Goal: Task Accomplishment & Management: Manage account settings

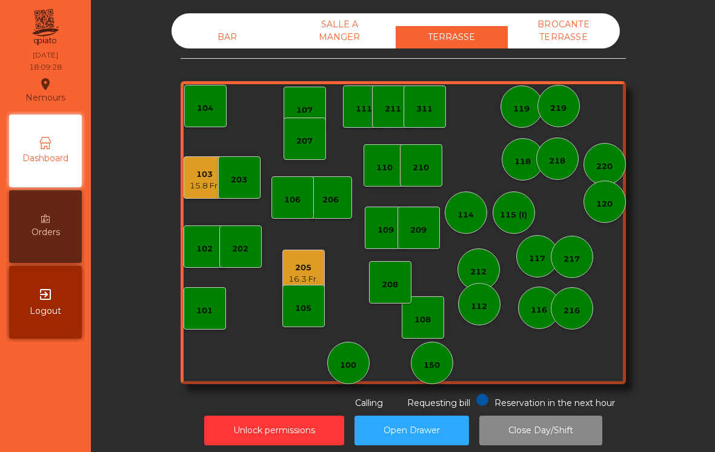
click at [296, 142] on div "207" at bounding box center [305, 139] width 42 height 42
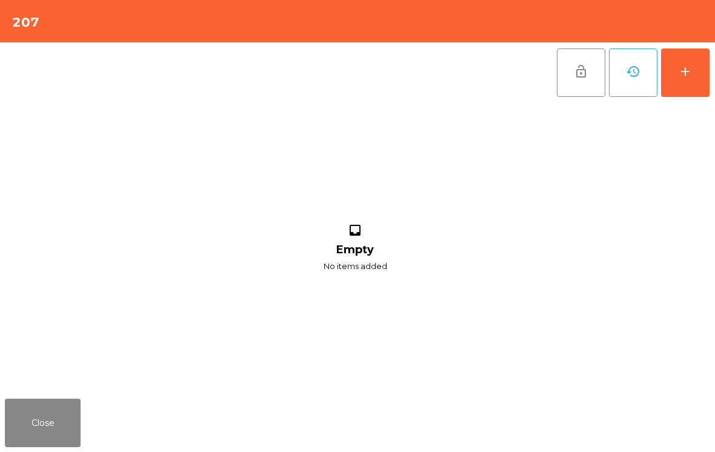
click at [688, 81] on button "add" at bounding box center [685, 72] width 48 height 48
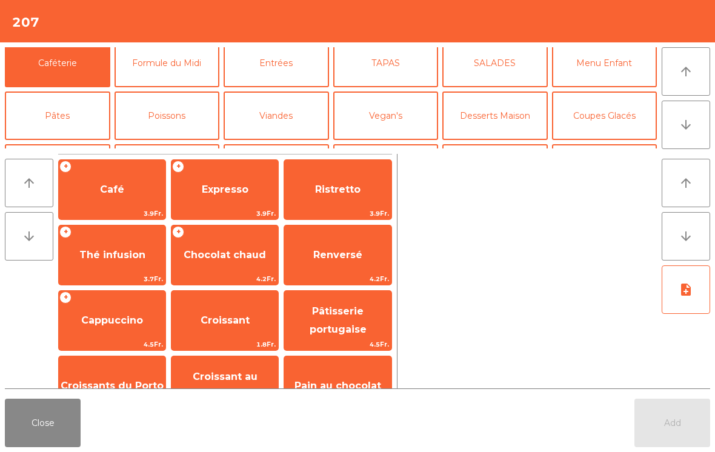
scroll to position [48, 0]
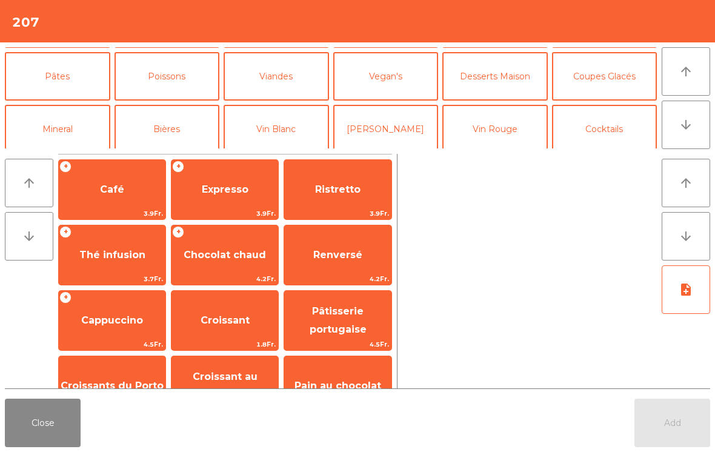
click at [55, 127] on button "Mineral" at bounding box center [57, 129] width 105 height 48
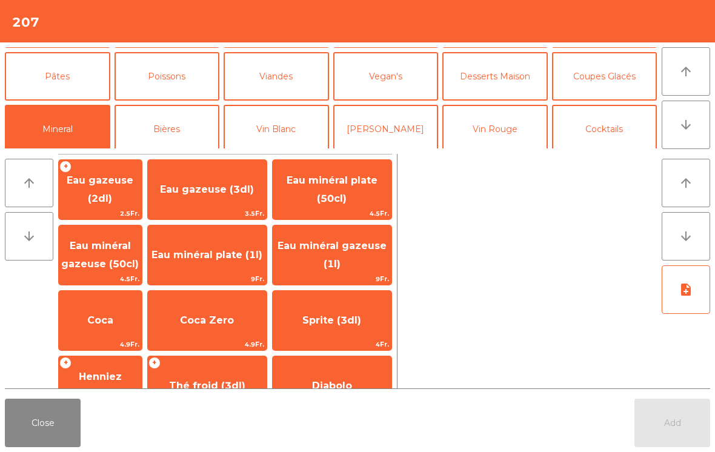
click at [207, 127] on button "Bières" at bounding box center [167, 129] width 105 height 48
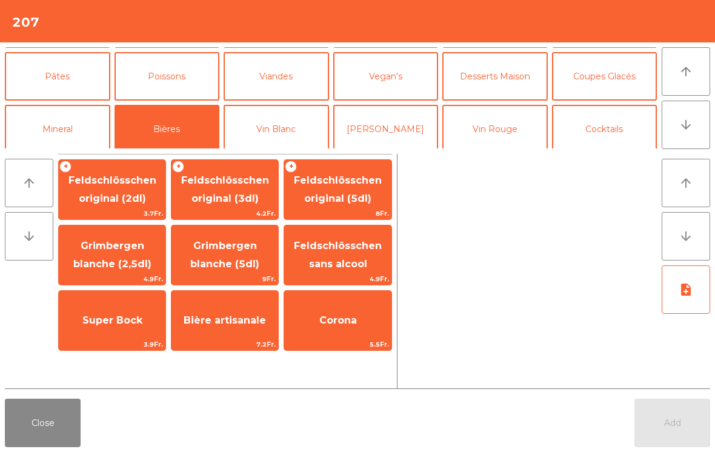
click at [242, 211] on span "4.2Fr." at bounding box center [224, 214] width 107 height 12
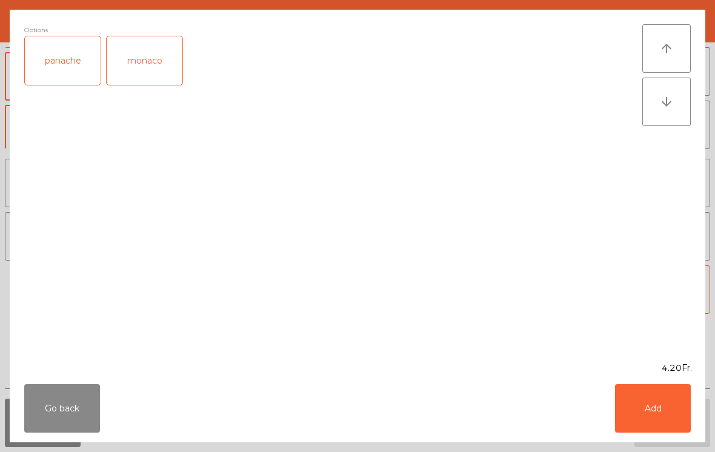
click at [649, 408] on button "Add" at bounding box center [653, 408] width 76 height 48
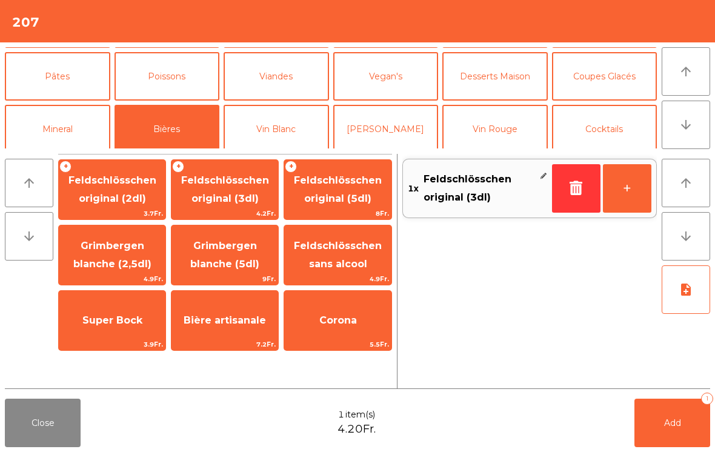
click at [623, 193] on button "+" at bounding box center [627, 188] width 48 height 48
click at [624, 204] on button "+" at bounding box center [627, 188] width 48 height 48
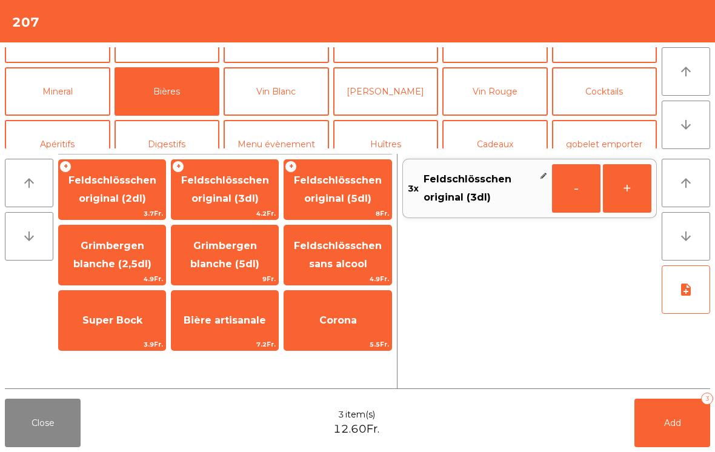
scroll to position [120, 0]
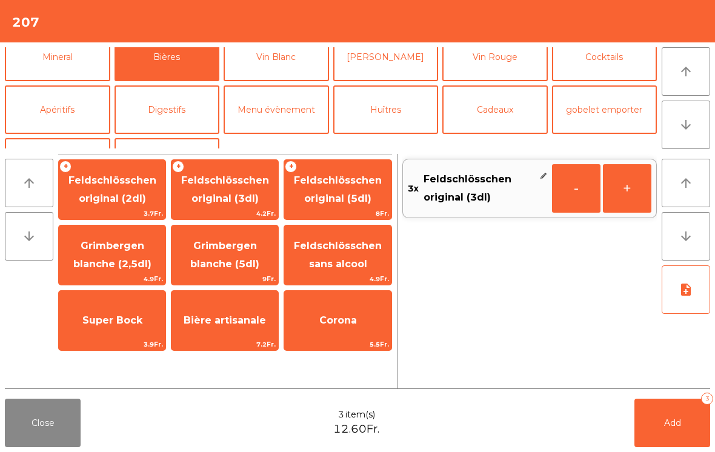
click at [52, 125] on button "Apéritifs" at bounding box center [57, 109] width 105 height 48
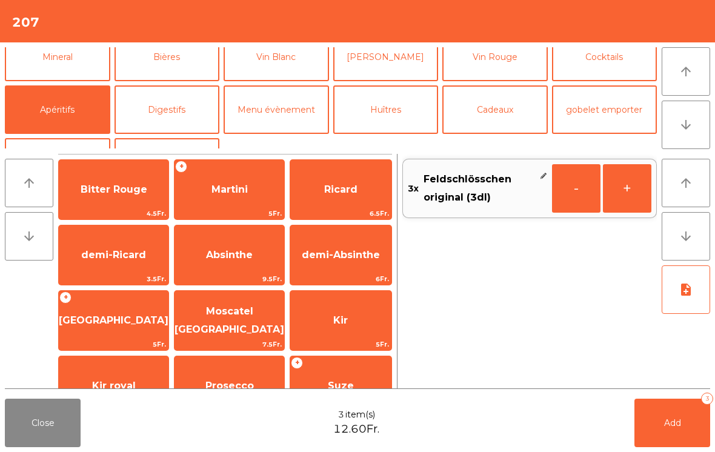
click at [110, 198] on span "Bitter Rouge" at bounding box center [114, 189] width 110 height 33
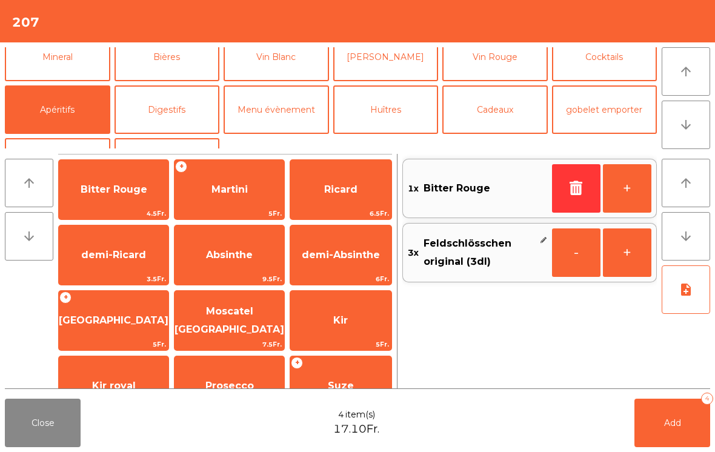
click at [670, 441] on button "Add 4" at bounding box center [672, 423] width 76 height 48
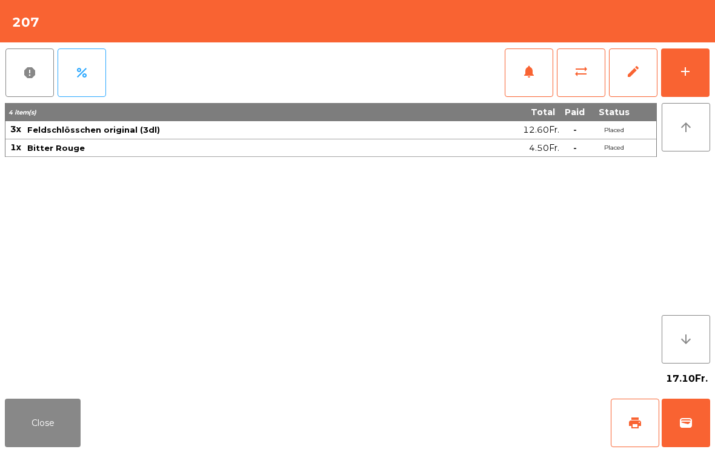
click at [53, 415] on button "Close" at bounding box center [43, 423] width 76 height 48
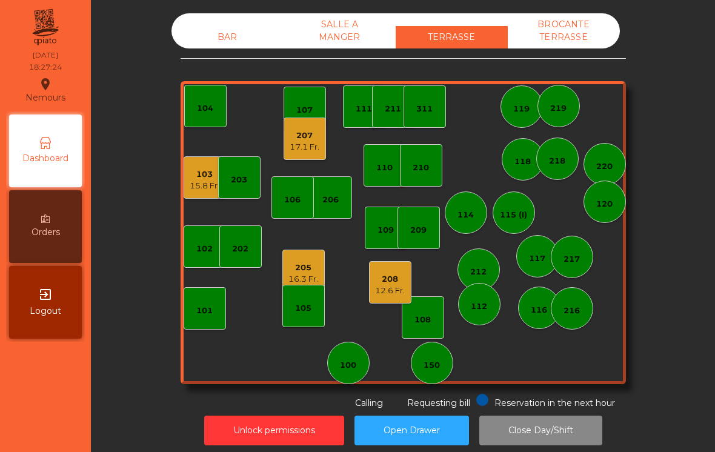
click at [294, 275] on div "16.3 Fr." at bounding box center [303, 279] width 30 height 12
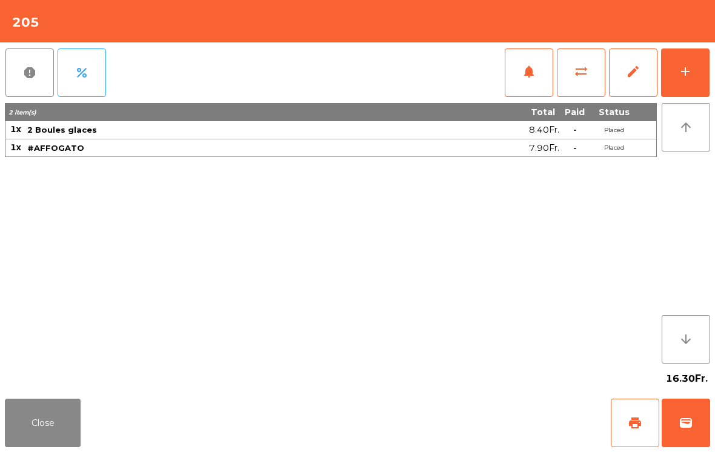
click at [678, 420] on button "wallet" at bounding box center [686, 423] width 48 height 48
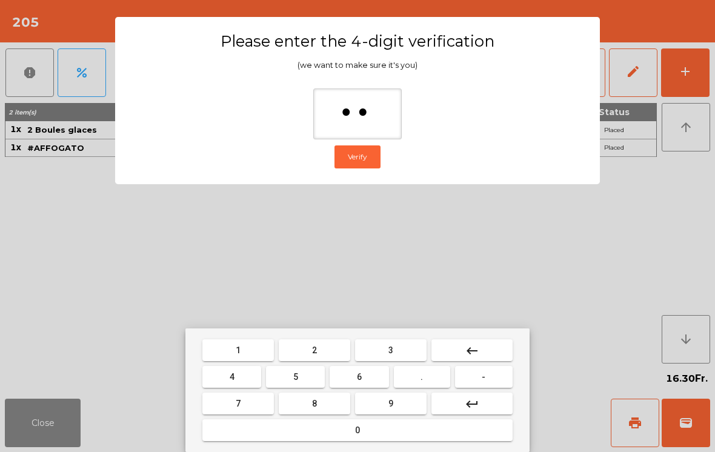
type input "***"
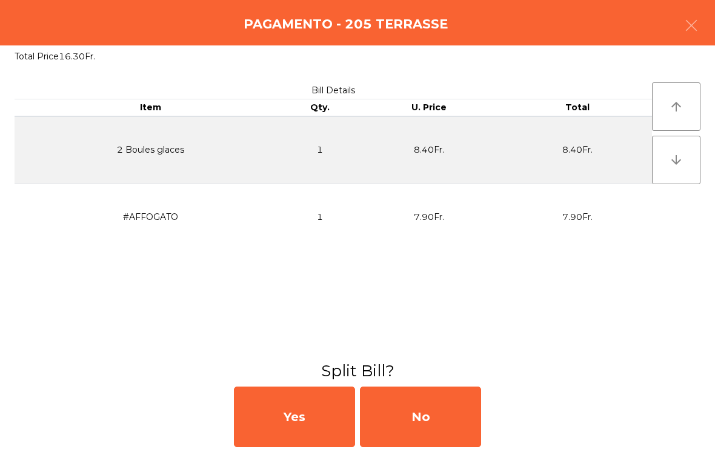
click at [424, 413] on div "No" at bounding box center [420, 417] width 121 height 61
click at [422, 410] on div "MB" at bounding box center [420, 417] width 121 height 61
click at [425, 413] on div "No" at bounding box center [420, 417] width 121 height 61
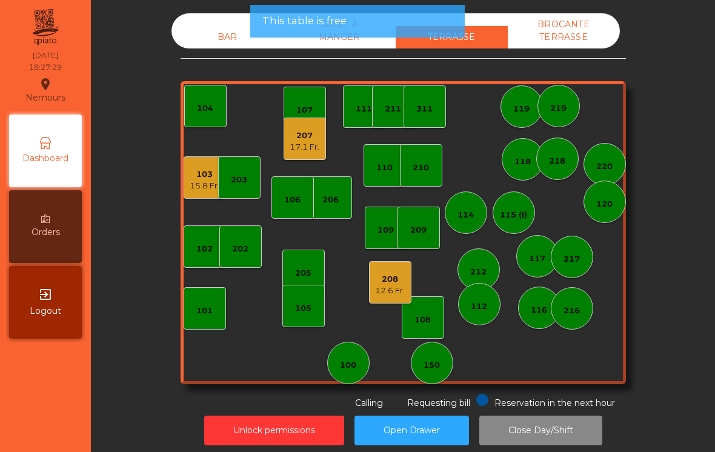
click at [390, 287] on div "12.6 Fr." at bounding box center [390, 291] width 30 height 12
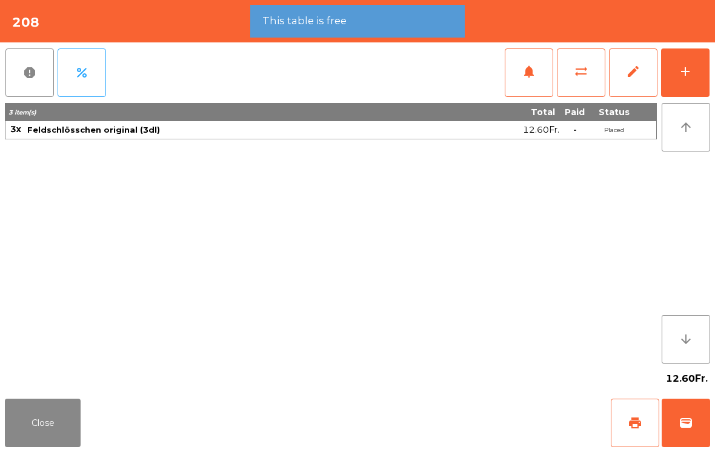
click at [686, 437] on button "wallet" at bounding box center [686, 423] width 48 height 48
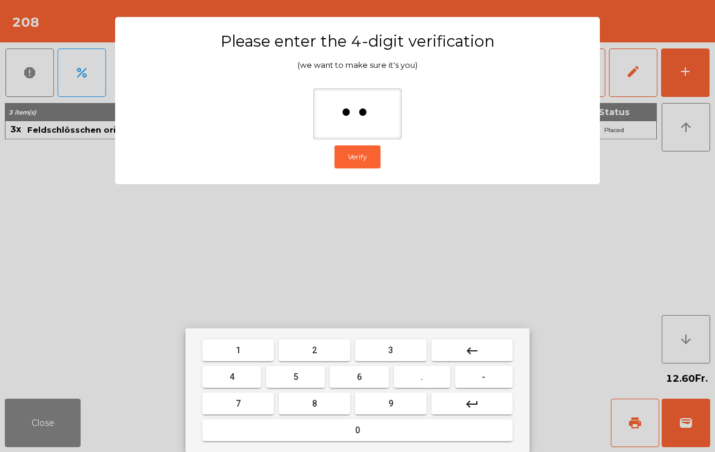
type input "***"
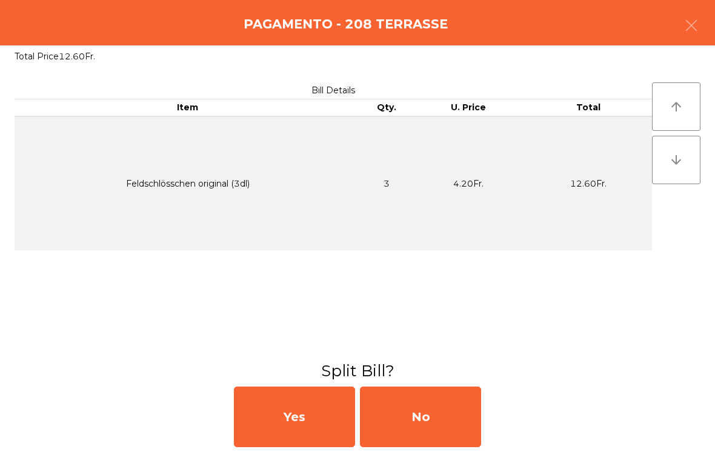
click at [425, 413] on div "No" at bounding box center [420, 417] width 121 height 61
click at [424, 422] on div "MB" at bounding box center [420, 417] width 121 height 61
click at [425, 423] on div "No" at bounding box center [420, 417] width 121 height 61
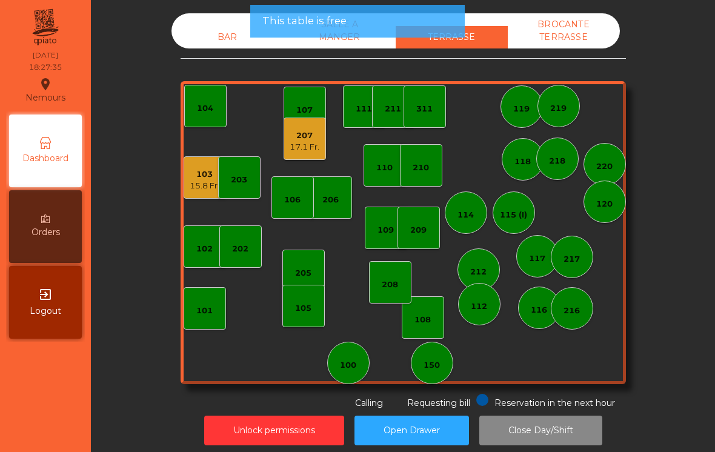
click at [199, 171] on div "103" at bounding box center [205, 174] width 30 height 12
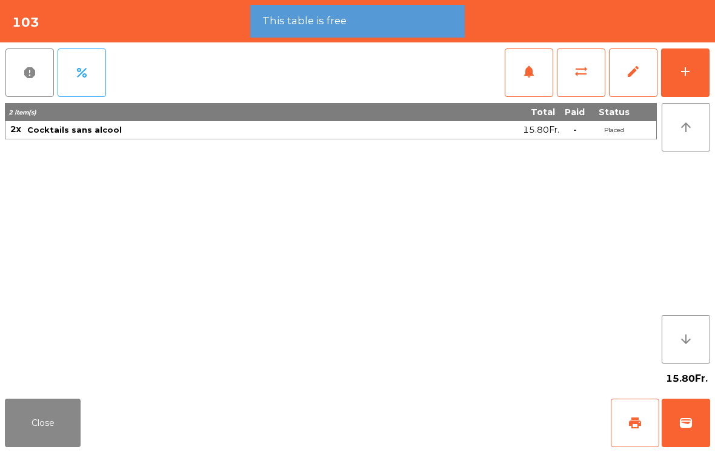
click at [693, 428] on button "wallet" at bounding box center [686, 423] width 48 height 48
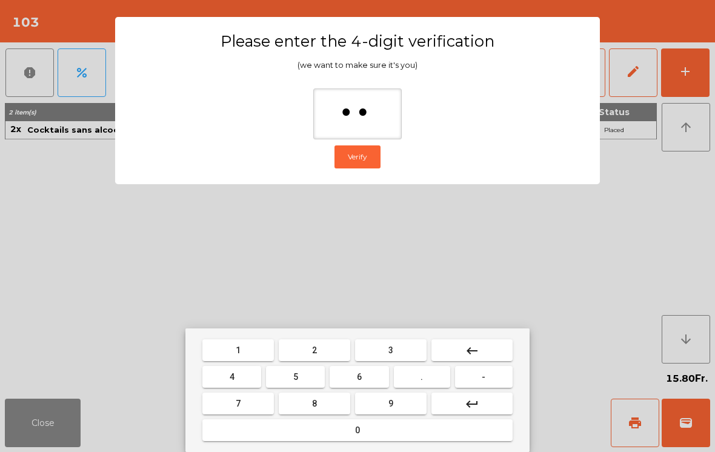
type input "***"
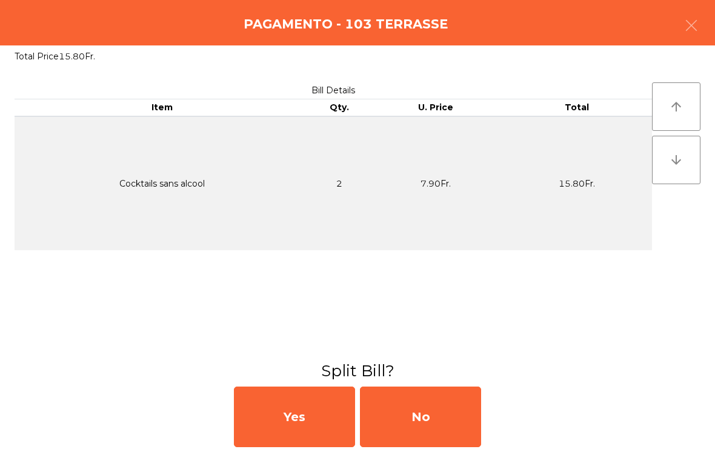
click at [430, 397] on div "No" at bounding box center [420, 417] width 121 height 61
click at [425, 417] on div "MB" at bounding box center [420, 417] width 121 height 61
click at [428, 419] on div "No" at bounding box center [420, 417] width 121 height 61
click at [421, 408] on div "No" at bounding box center [420, 417] width 121 height 61
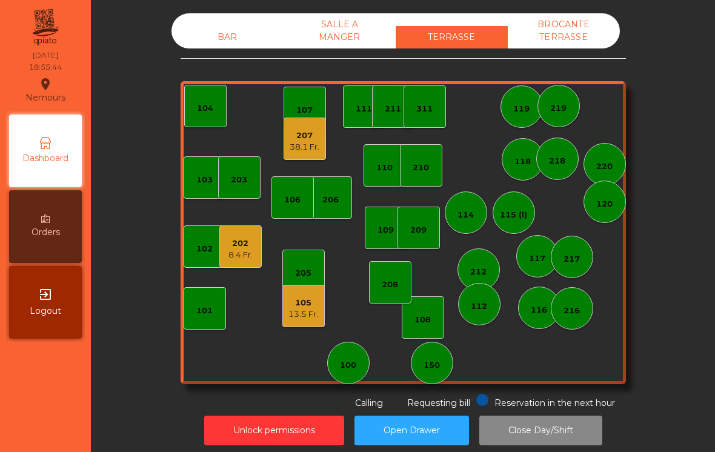
click at [247, 242] on div "202" at bounding box center [240, 244] width 24 height 12
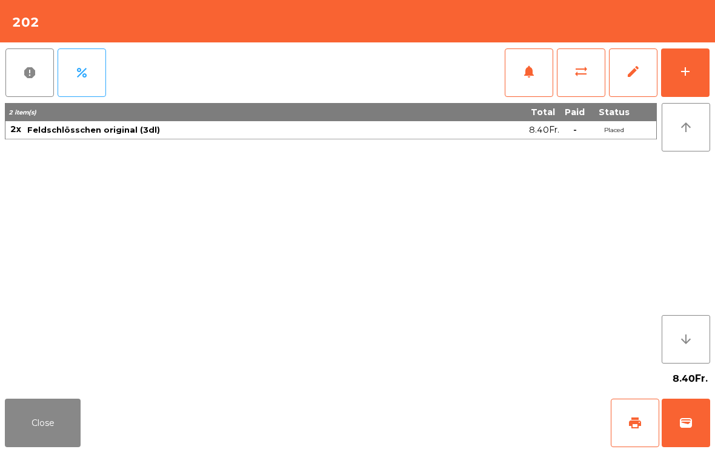
click at [585, 76] on span "sync_alt" at bounding box center [581, 71] width 15 height 15
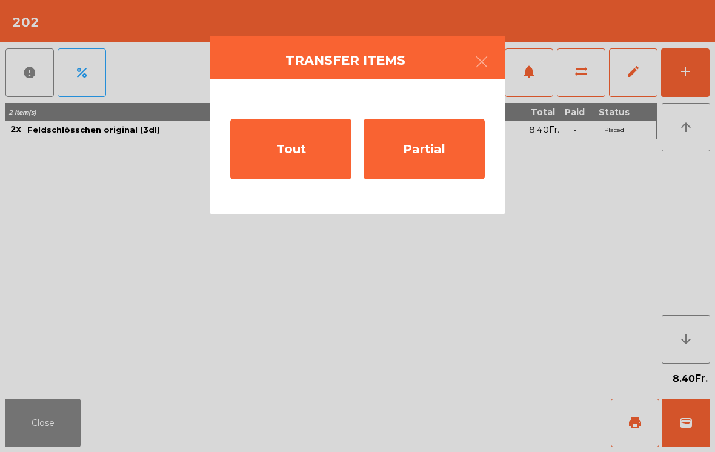
click at [319, 164] on div "Tout" at bounding box center [290, 149] width 121 height 61
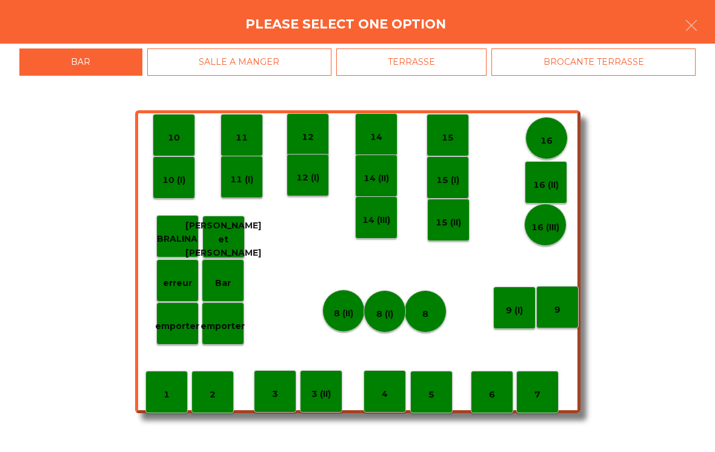
click at [578, 57] on div "BROCANTE TERRASSE" at bounding box center [593, 61] width 204 height 27
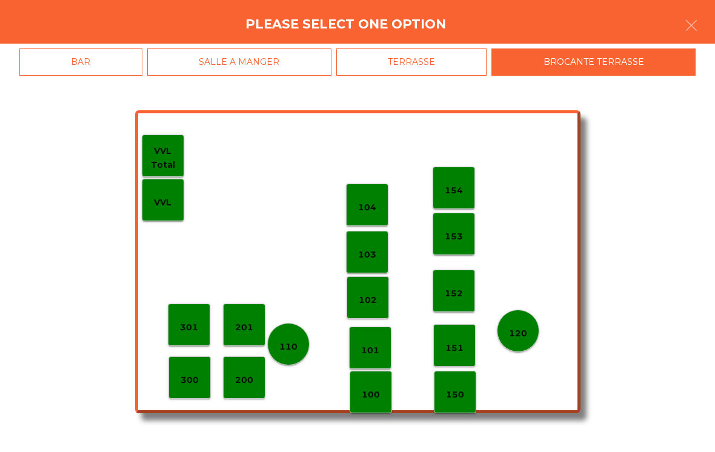
click at [411, 61] on div "TERRASSE" at bounding box center [411, 61] width 151 height 27
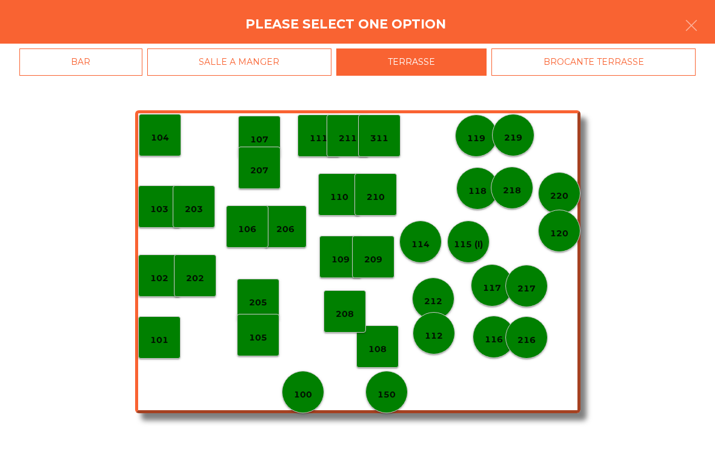
click at [159, 339] on p "101" at bounding box center [159, 340] width 18 height 14
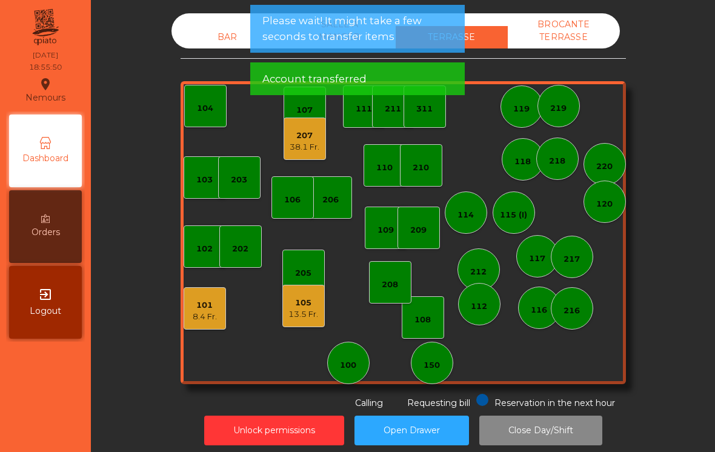
click at [199, 311] on div "8.4 Fr." at bounding box center [205, 317] width 24 height 12
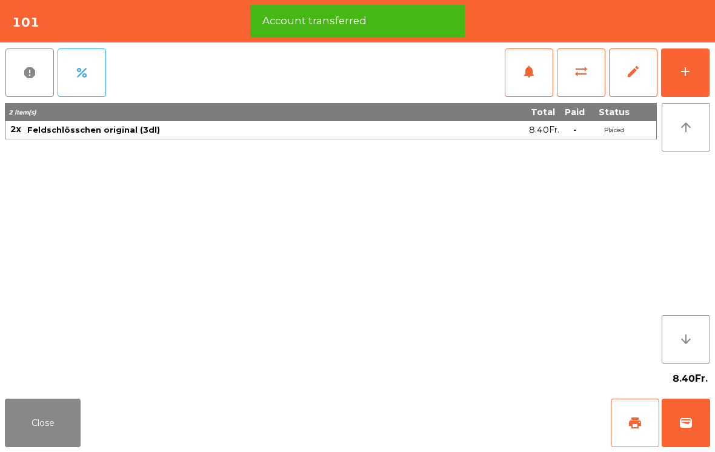
click at [702, 80] on button "add" at bounding box center [685, 72] width 48 height 48
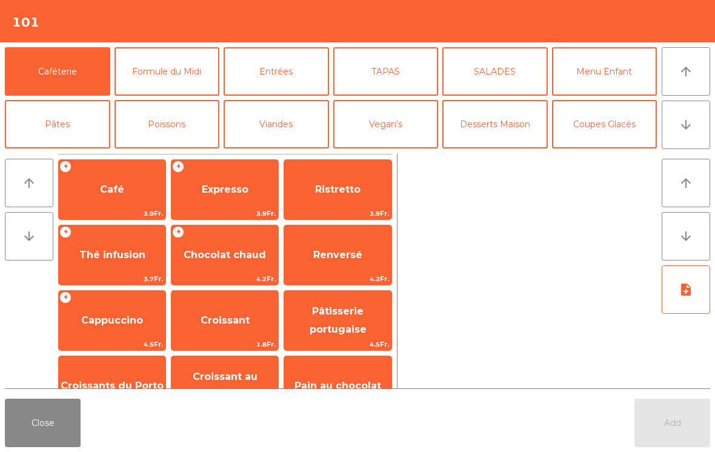
click at [362, 73] on button "TAPAS" at bounding box center [385, 71] width 105 height 48
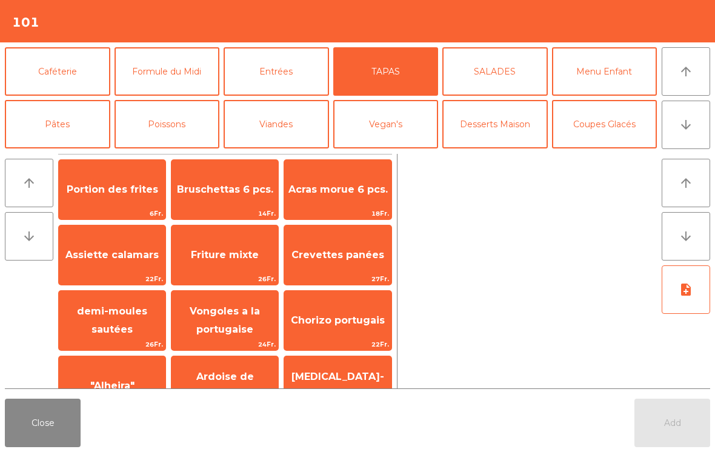
click at [218, 195] on span "Bruschettas 6 pcs." at bounding box center [225, 190] width 96 height 12
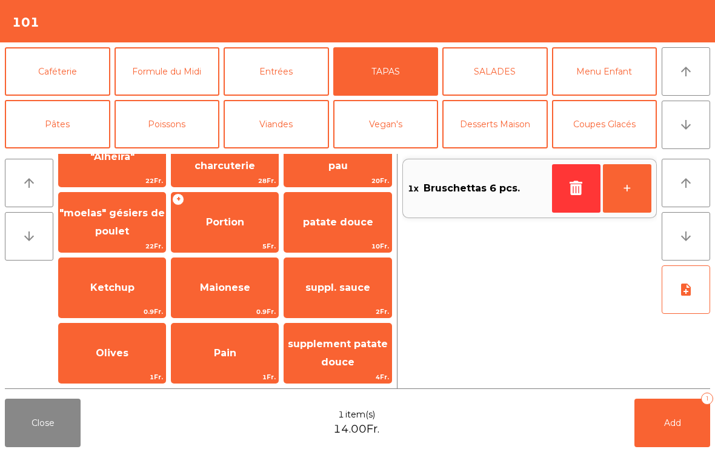
scroll to position [229, 0]
click at [336, 225] on span "patate douce" at bounding box center [338, 222] width 70 height 12
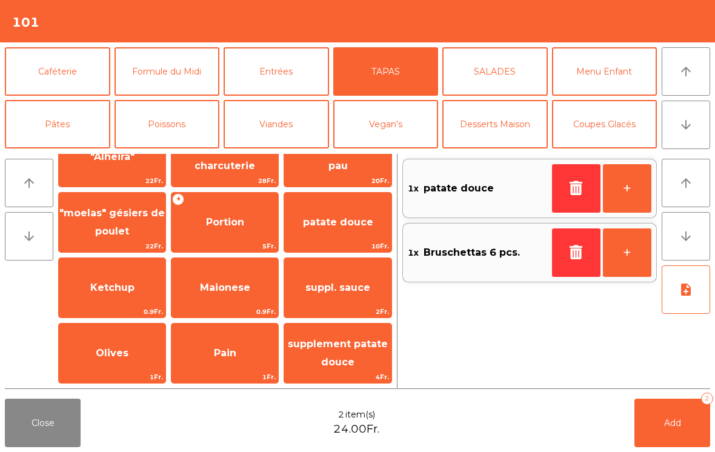
click at [671, 424] on span "Add" at bounding box center [672, 422] width 17 height 11
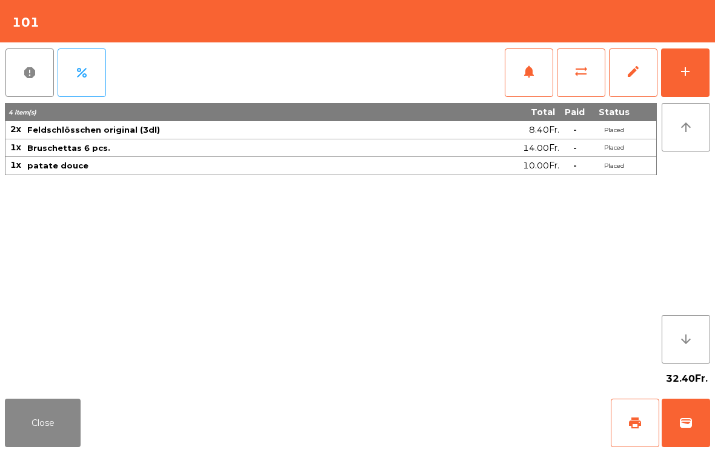
click at [11, 427] on button "Close" at bounding box center [43, 423] width 76 height 48
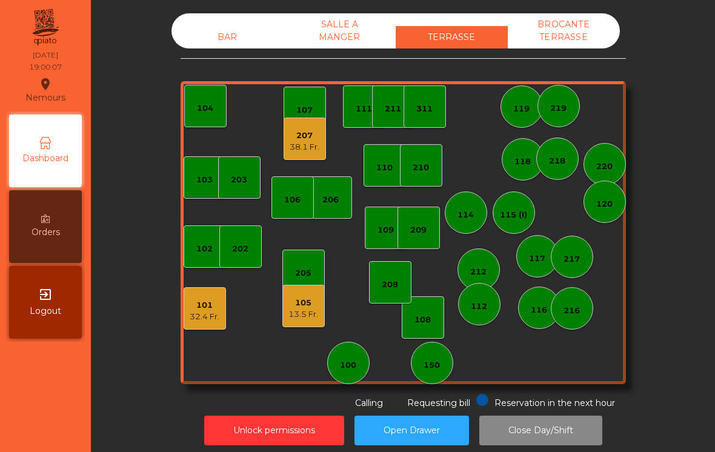
click at [319, 307] on div "105 13.5 Fr." at bounding box center [303, 306] width 42 height 42
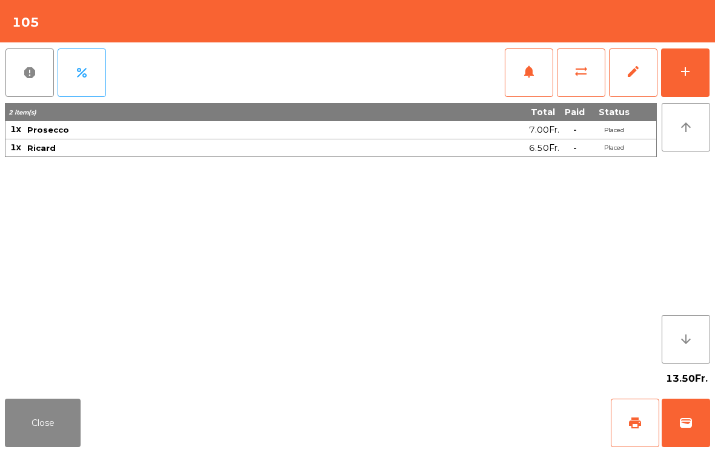
click at [38, 427] on button "Close" at bounding box center [43, 423] width 76 height 48
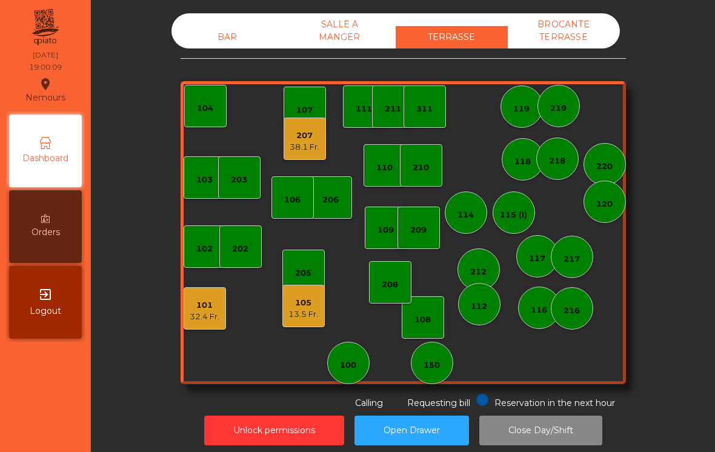
click at [227, 31] on div "BAR" at bounding box center [227, 37] width 112 height 22
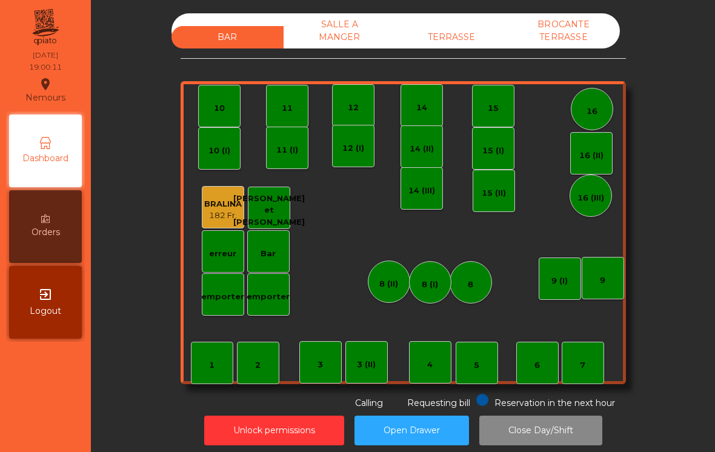
click at [591, 377] on div "7" at bounding box center [583, 363] width 42 height 42
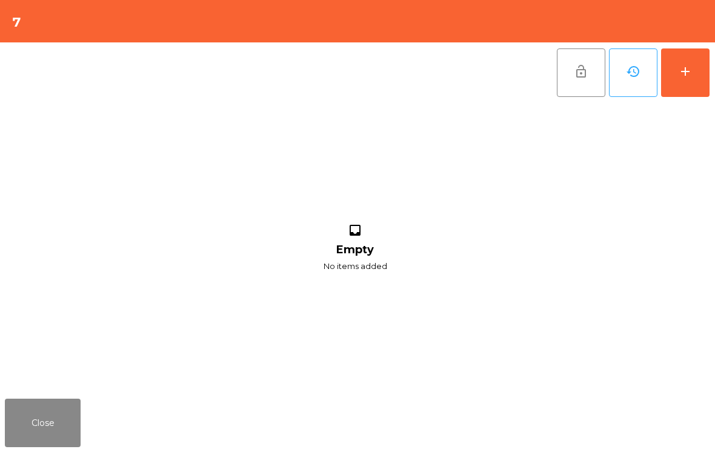
click at [687, 73] on div "add" at bounding box center [685, 71] width 15 height 15
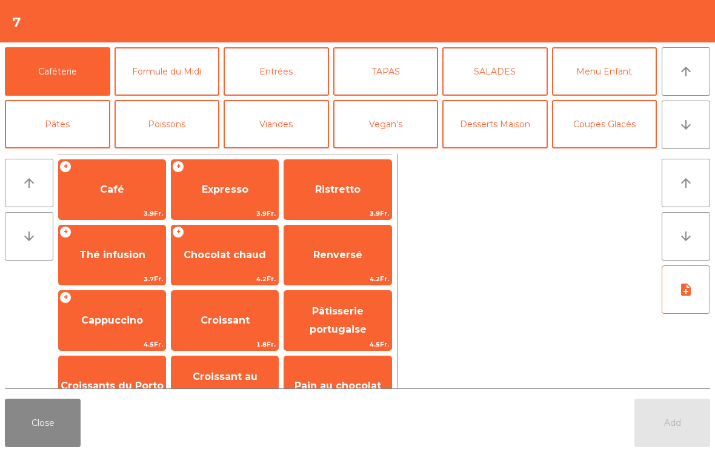
click at [287, 79] on button "Entrées" at bounding box center [276, 71] width 105 height 48
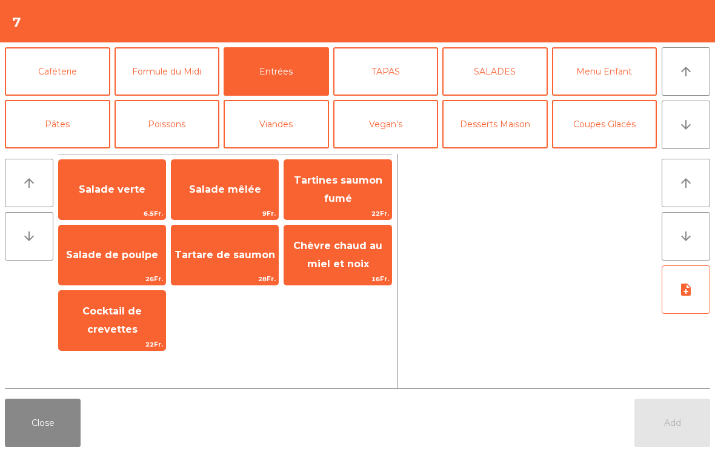
click at [330, 256] on span "Chèvre chaud au miel et noix" at bounding box center [337, 256] width 107 height 52
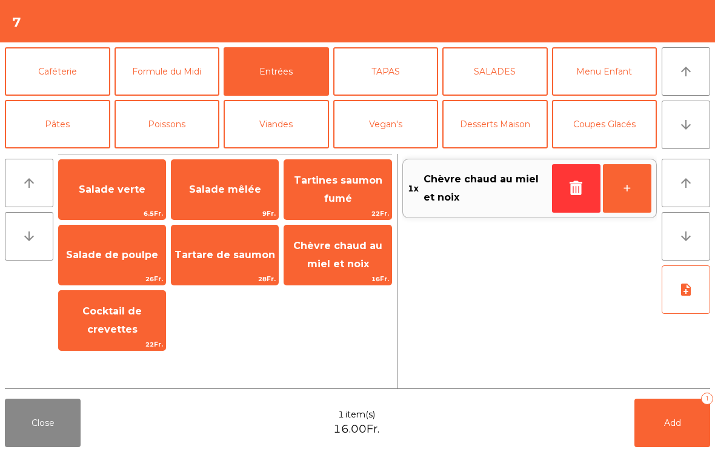
click at [189, 119] on button "Poissons" at bounding box center [167, 124] width 105 height 48
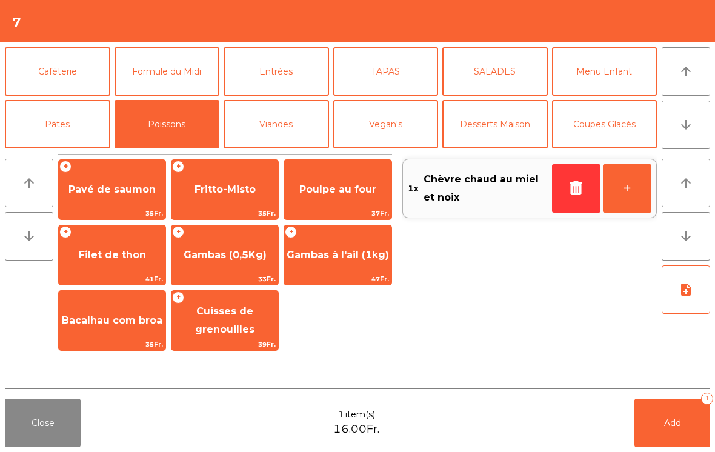
click at [101, 328] on span "Bacalhau com broa" at bounding box center [112, 320] width 107 height 33
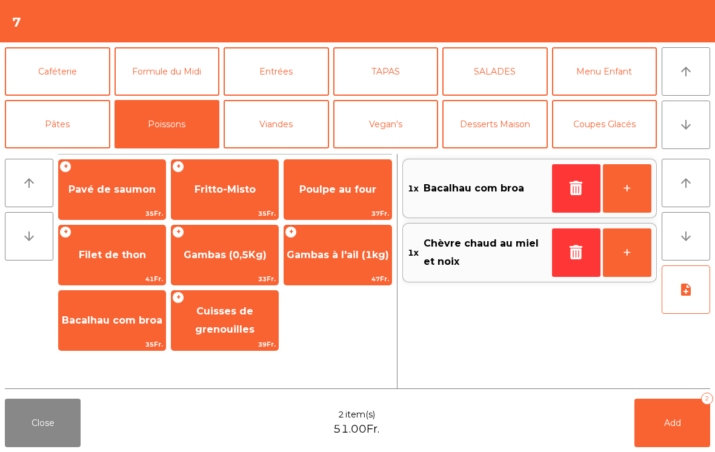
click at [61, 135] on button "Pâtes" at bounding box center [57, 124] width 105 height 48
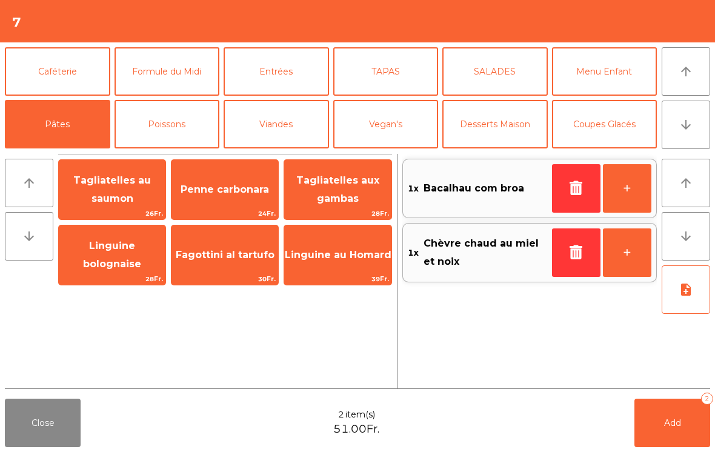
click at [351, 270] on span "Linguine au Homard" at bounding box center [337, 255] width 107 height 33
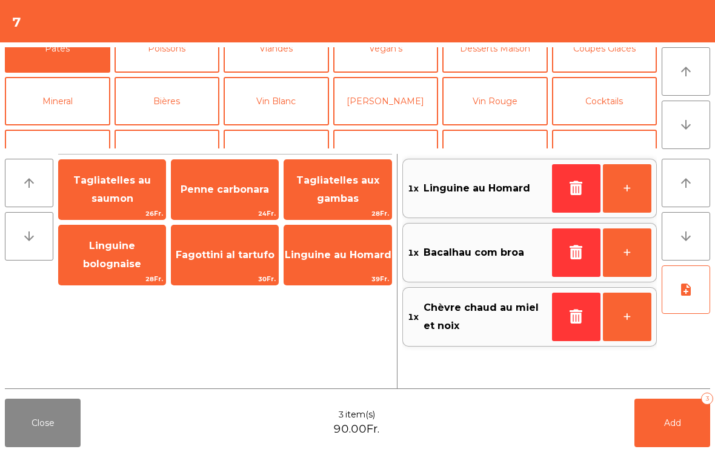
scroll to position [75, 0]
click at [384, 115] on button "[PERSON_NAME]" at bounding box center [385, 102] width 105 height 48
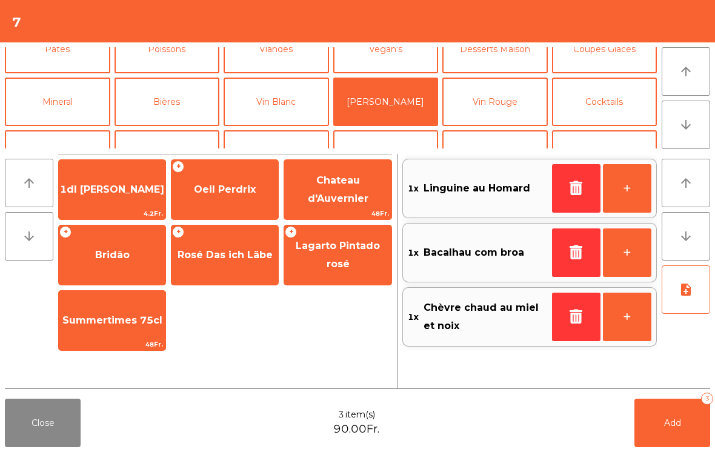
click at [209, 196] on span "Oeil Perdrix" at bounding box center [224, 189] width 107 height 33
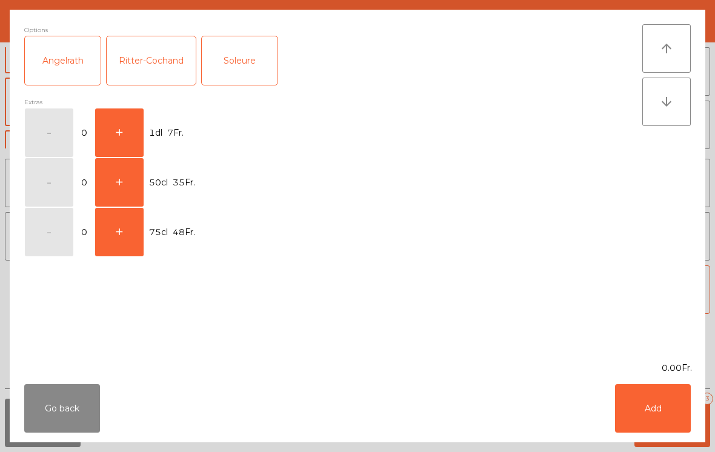
click at [121, 185] on button "+" at bounding box center [119, 182] width 48 height 48
click at [670, 413] on button "Add" at bounding box center [653, 408] width 76 height 48
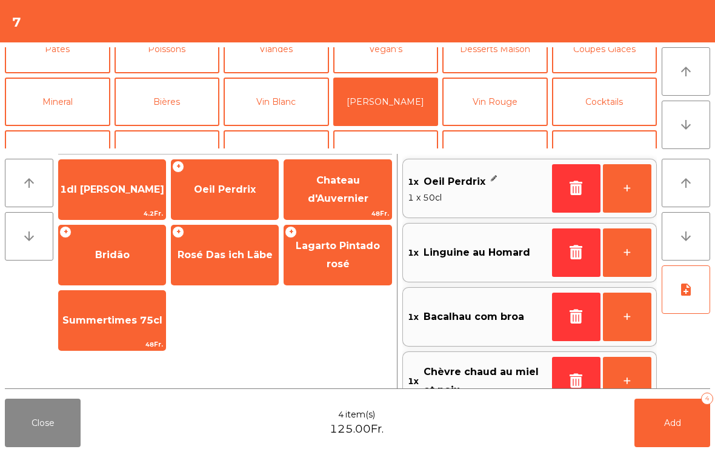
click at [670, 413] on button "Add 4" at bounding box center [672, 423] width 76 height 48
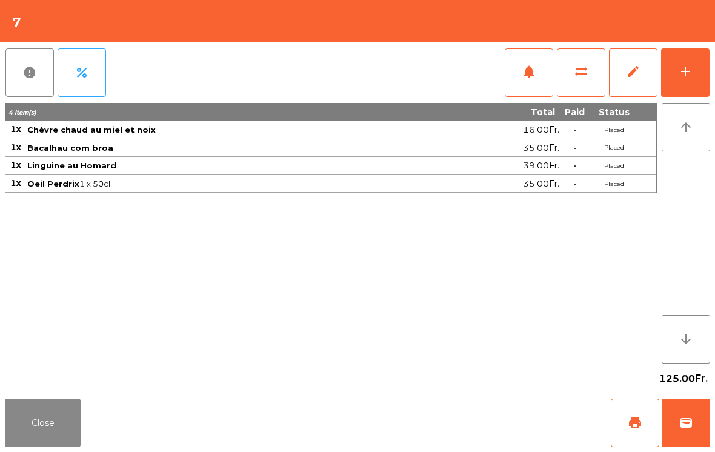
click at [534, 84] on button "notifications" at bounding box center [529, 72] width 48 height 48
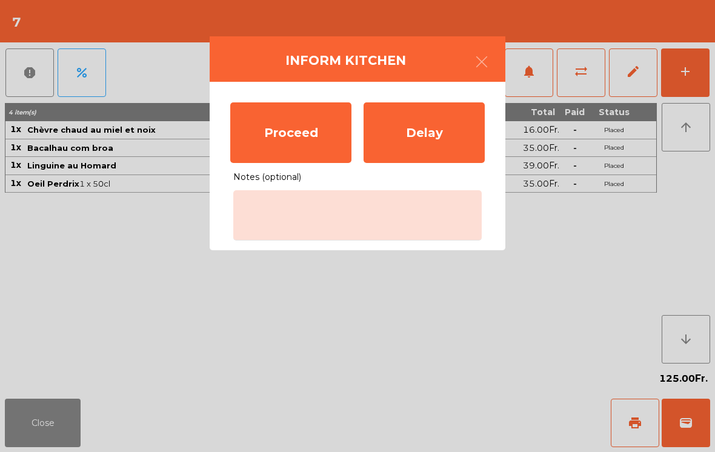
click at [279, 145] on div "Proceed" at bounding box center [290, 132] width 121 height 61
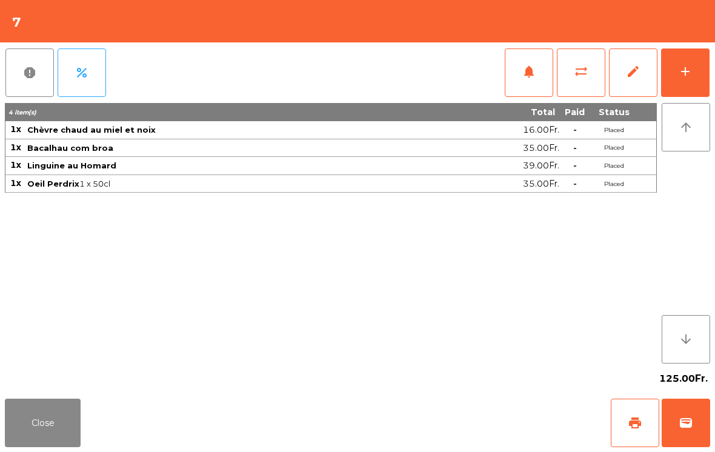
click at [35, 425] on button "Close" at bounding box center [43, 423] width 76 height 48
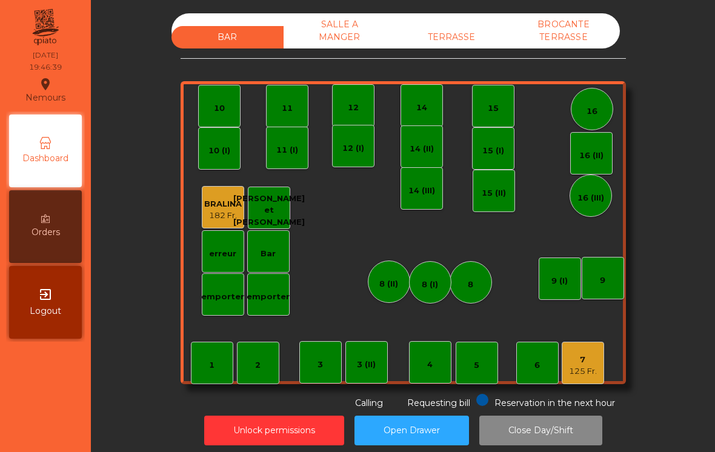
click at [482, 35] on div "TERRASSE" at bounding box center [452, 37] width 112 height 22
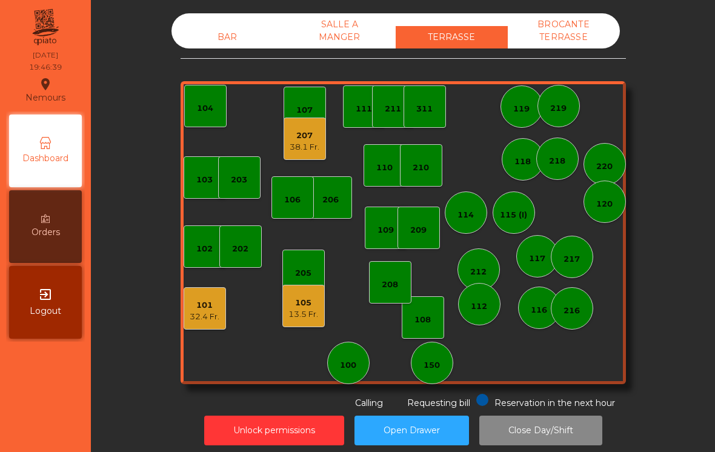
click at [299, 142] on div "38.1 Fr." at bounding box center [305, 147] width 30 height 12
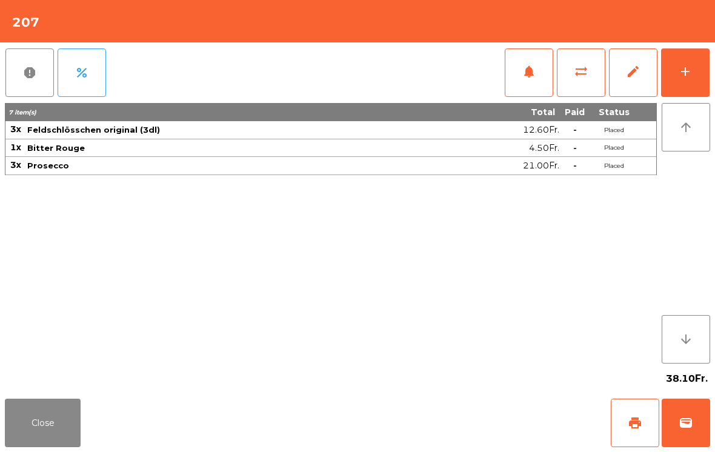
click at [700, 417] on button "wallet" at bounding box center [686, 423] width 48 height 48
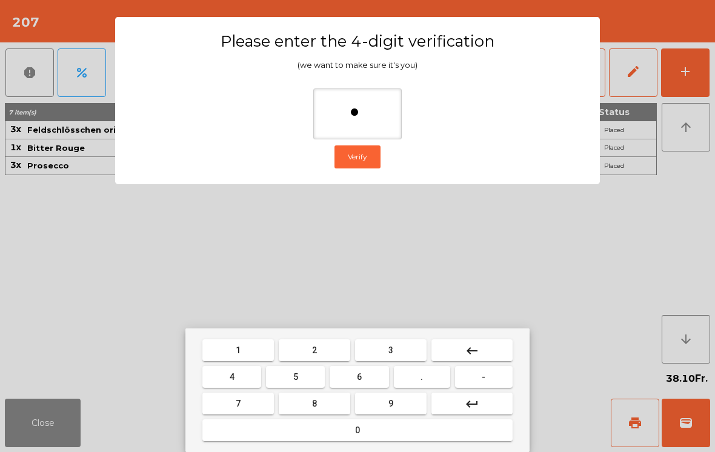
type input "**"
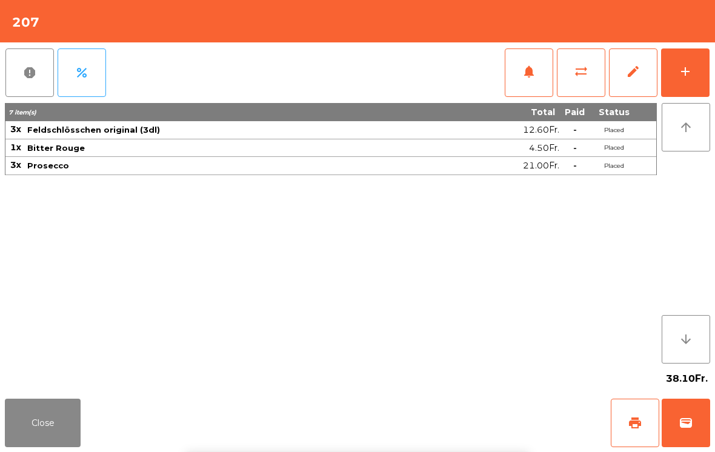
click at [430, 408] on div "Close print wallet" at bounding box center [357, 423] width 715 height 58
click at [429, 407] on div "Close print wallet" at bounding box center [357, 423] width 715 height 58
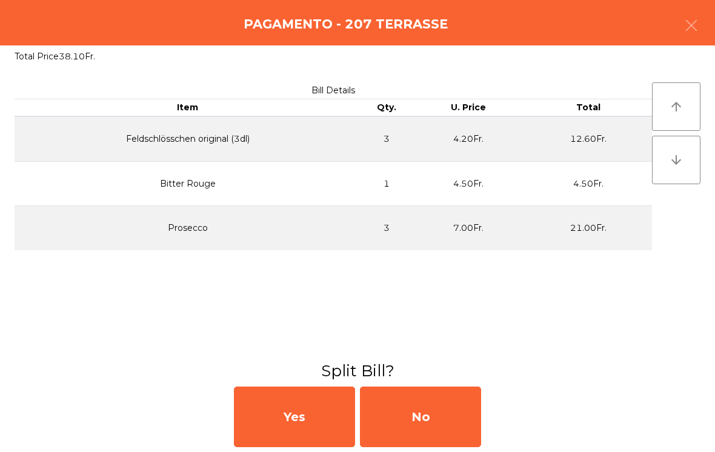
click at [428, 427] on div "No" at bounding box center [420, 417] width 121 height 61
click at [420, 430] on div "MB" at bounding box center [420, 417] width 121 height 61
click at [417, 429] on div "No" at bounding box center [420, 417] width 121 height 61
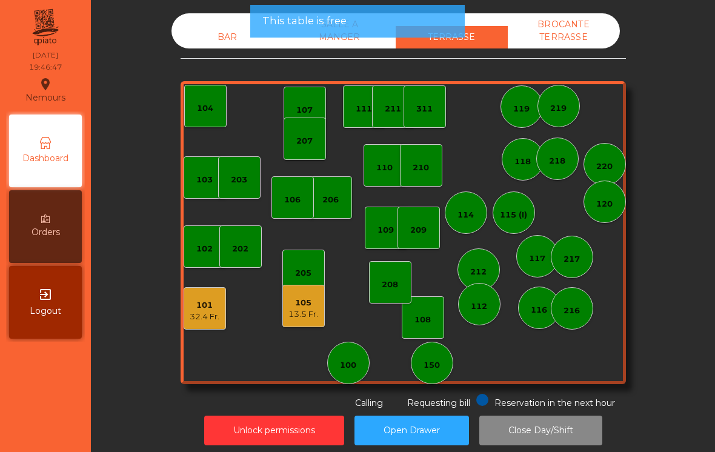
click at [297, 304] on div "105" at bounding box center [303, 303] width 30 height 12
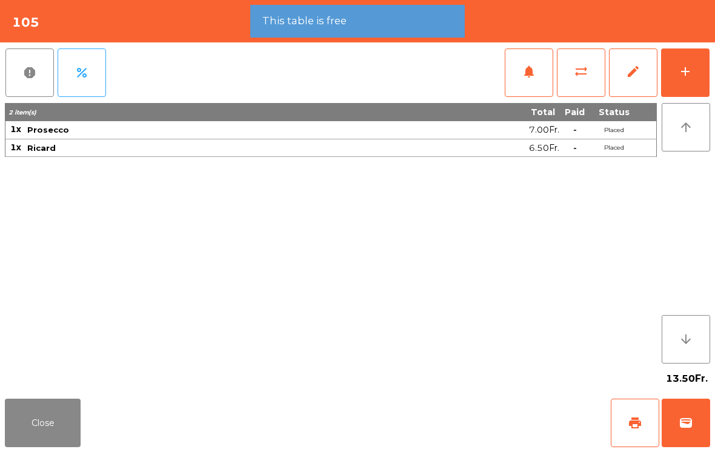
click at [691, 422] on span "wallet" at bounding box center [686, 423] width 15 height 15
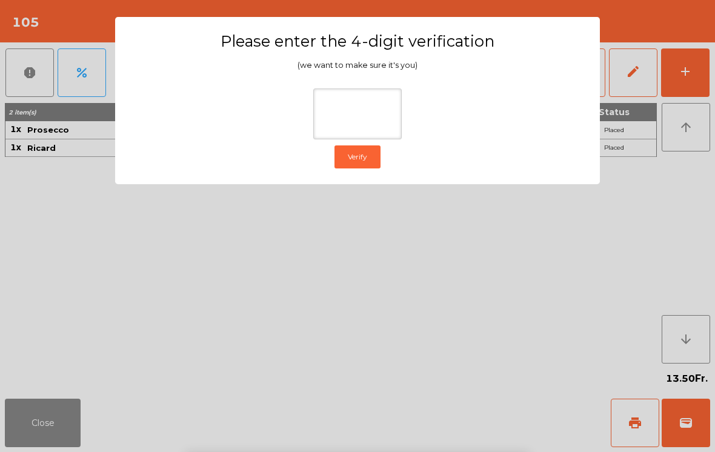
click at [626, 151] on ngb-modal-window "Please enter the 4-digit verification (we want to make sure it's you) Verify" at bounding box center [357, 226] width 679 height 452
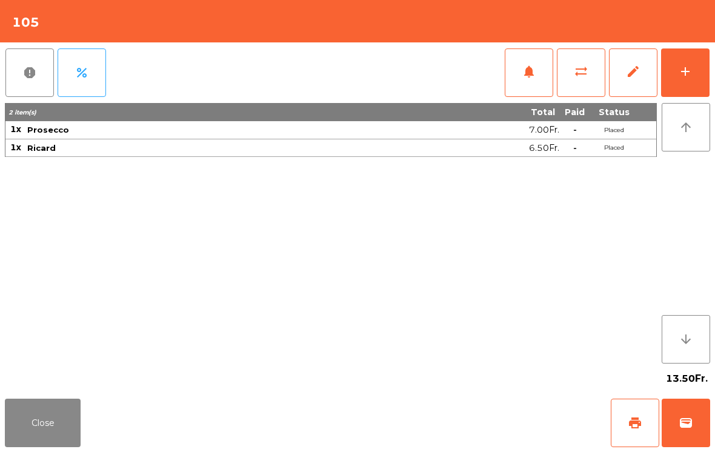
click at [581, 82] on button "sync_alt" at bounding box center [581, 72] width 48 height 48
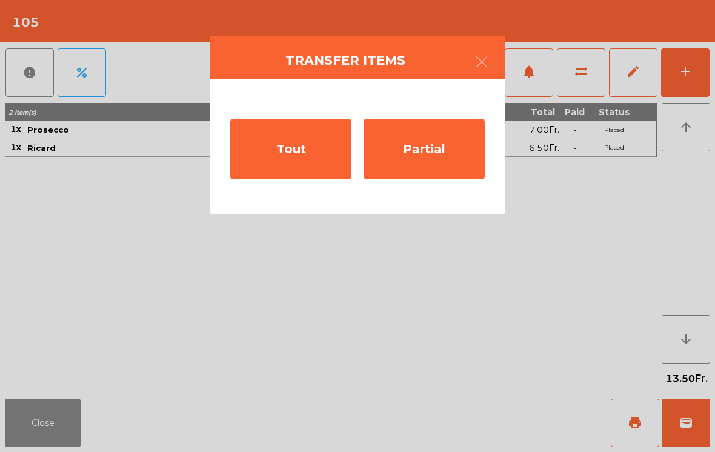
click at [304, 153] on div "Tout" at bounding box center [290, 149] width 121 height 61
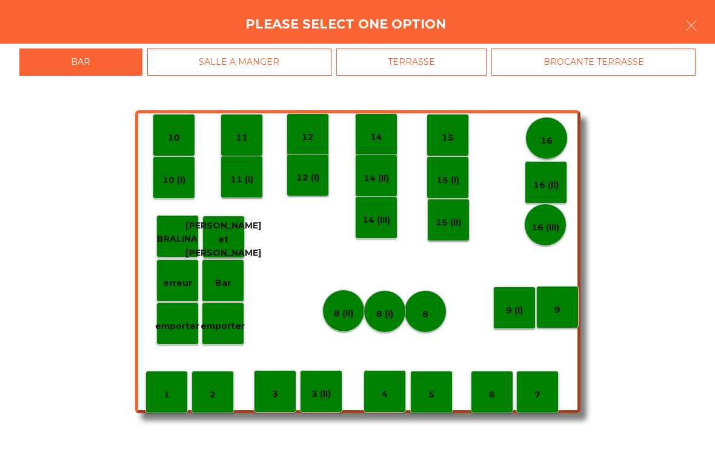
click at [530, 408] on div "7" at bounding box center [537, 392] width 42 height 42
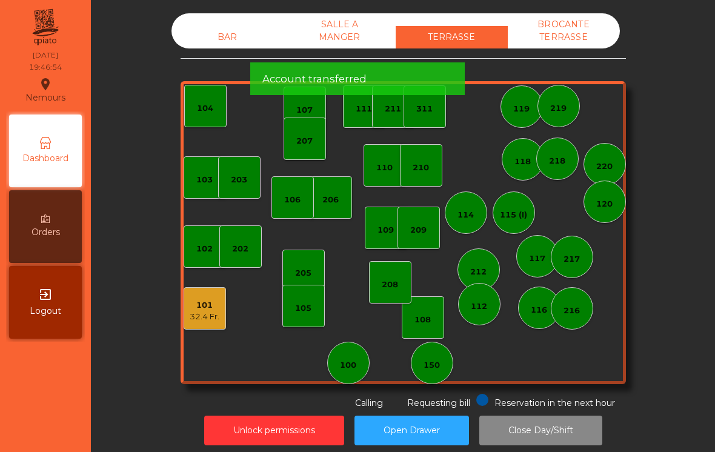
click at [199, 301] on div "101" at bounding box center [205, 305] width 30 height 12
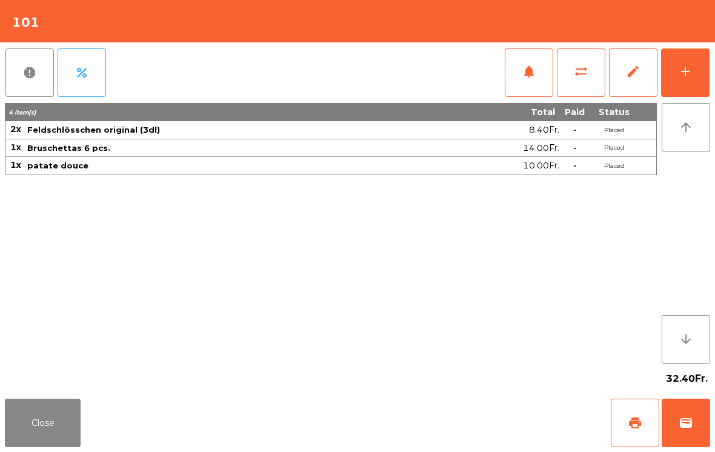
click at [630, 431] on button "print" at bounding box center [635, 423] width 48 height 48
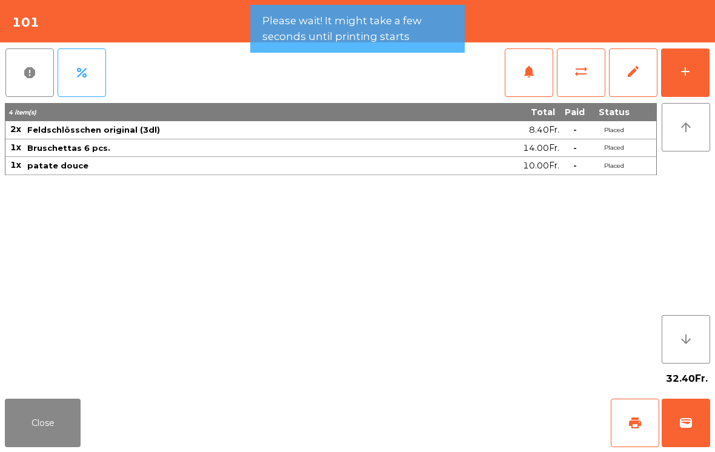
click at [80, 421] on button "Close" at bounding box center [43, 423] width 76 height 48
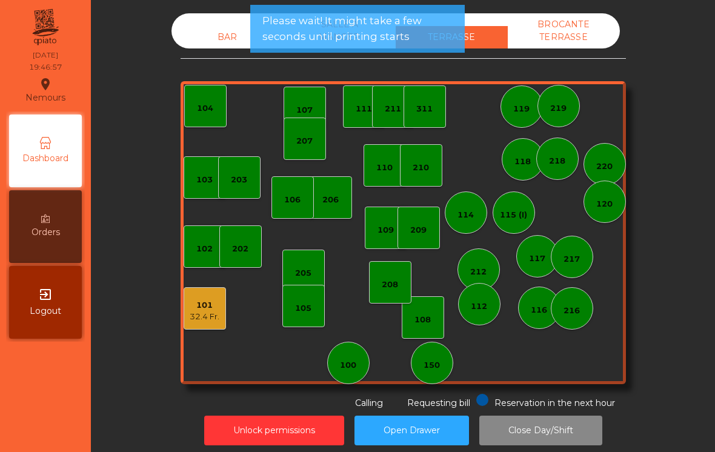
click at [316, 136] on div "207" at bounding box center [305, 139] width 42 height 42
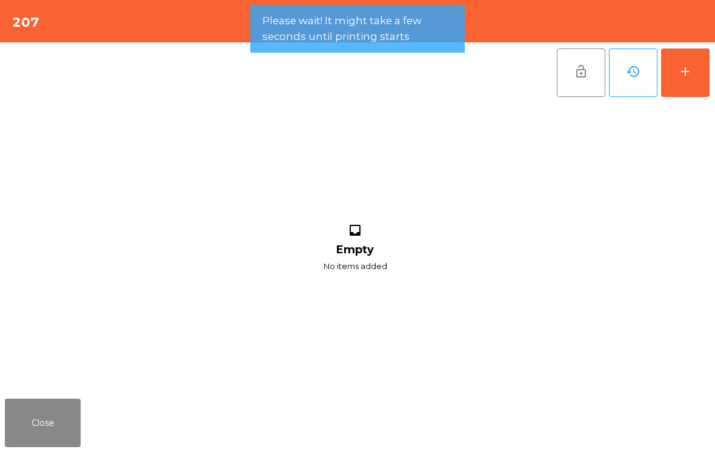
click at [694, 71] on button "add" at bounding box center [685, 72] width 48 height 48
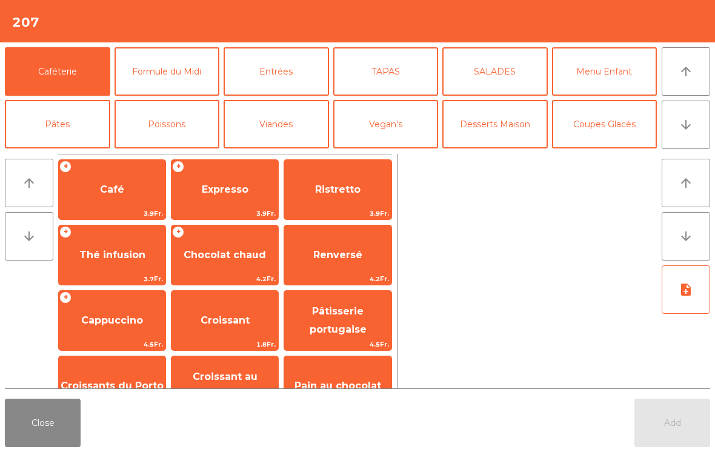
click at [685, 127] on icon "arrow_downward" at bounding box center [686, 125] width 15 height 15
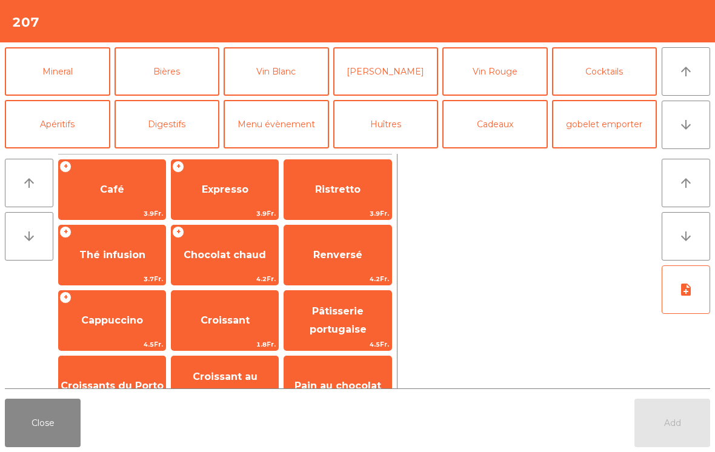
click at [75, 78] on button "Mineral" at bounding box center [57, 71] width 105 height 48
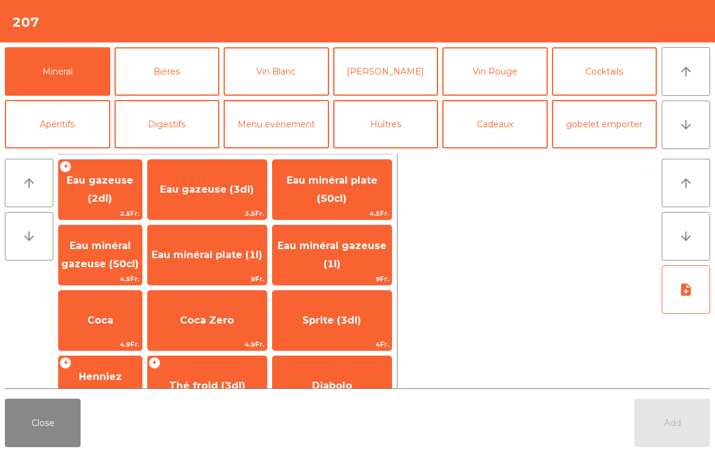
click at [128, 331] on span "Coca" at bounding box center [100, 320] width 83 height 33
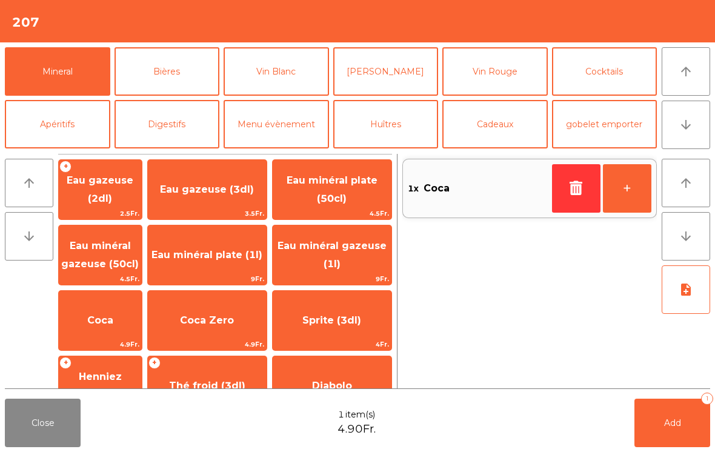
click at [175, 65] on button "Bières" at bounding box center [167, 71] width 105 height 48
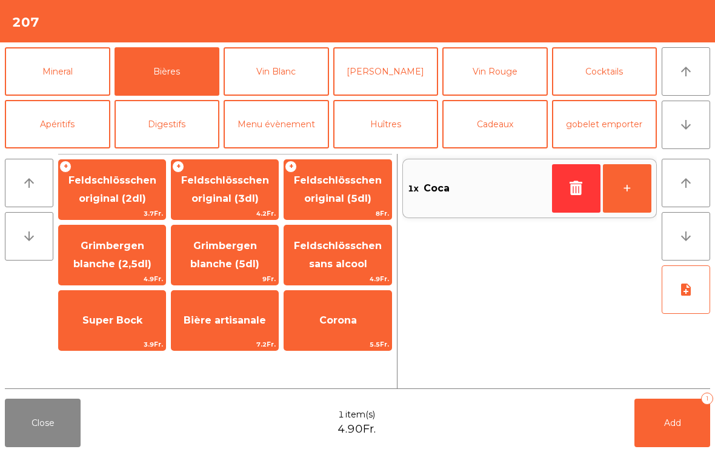
click at [250, 205] on span "Feldschlösschen original (3dl)" at bounding box center [224, 190] width 107 height 52
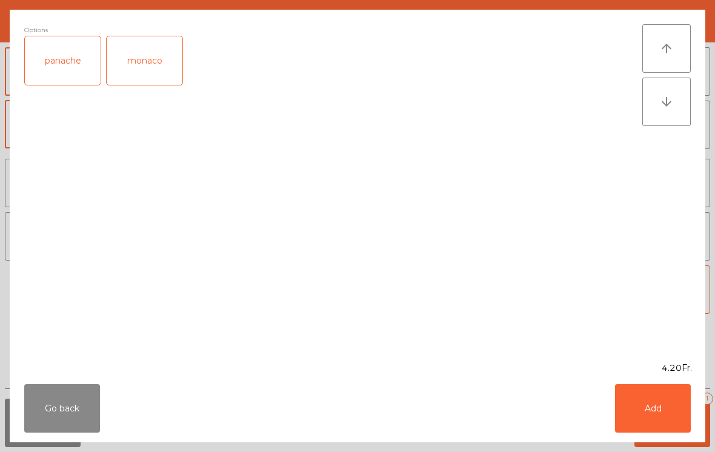
click at [679, 423] on button "Add" at bounding box center [653, 408] width 76 height 48
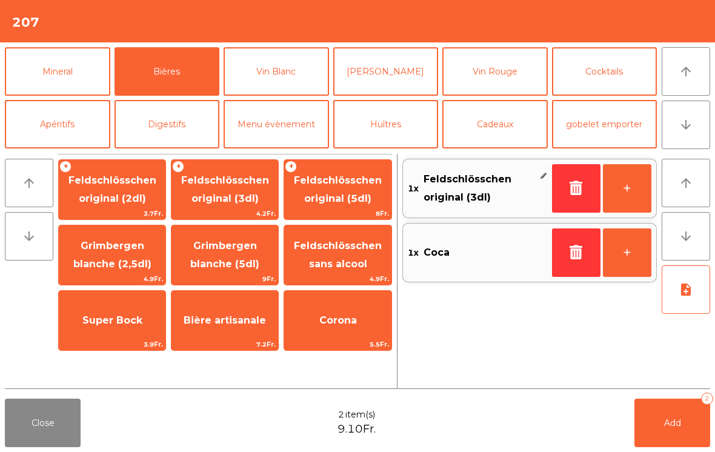
click at [679, 423] on span "Add" at bounding box center [672, 422] width 17 height 11
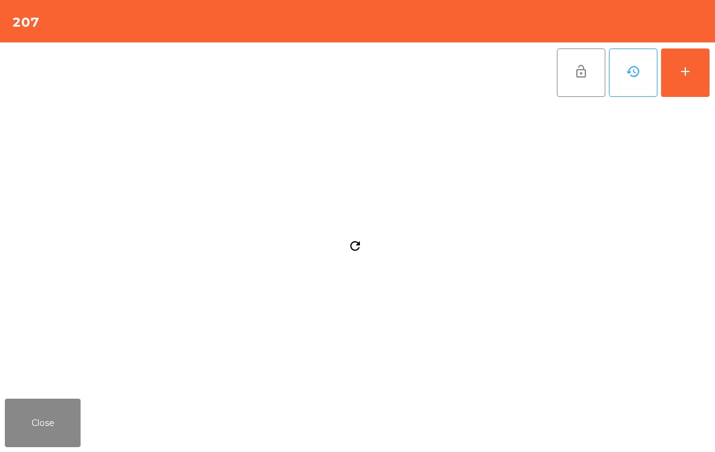
click at [70, 442] on button "Close" at bounding box center [43, 423] width 76 height 48
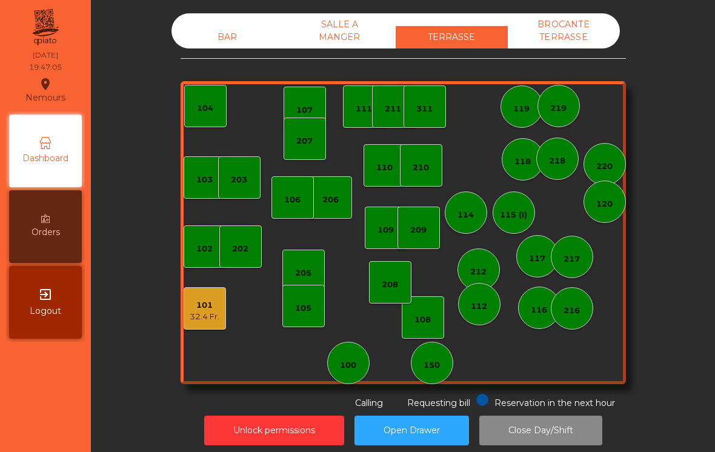
click at [224, 39] on div "BAR" at bounding box center [227, 37] width 112 height 22
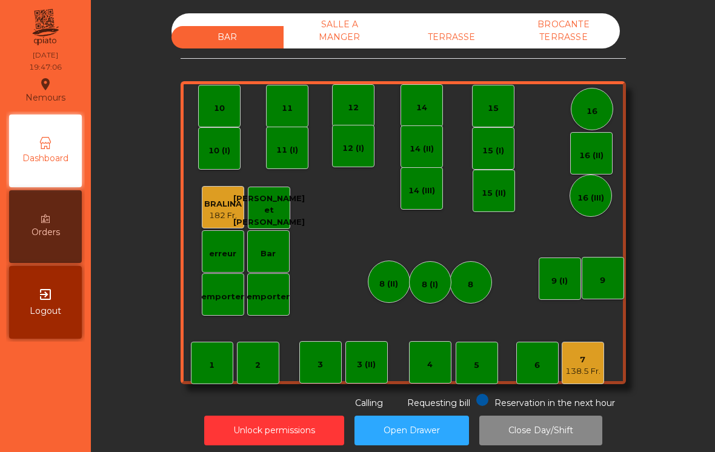
click at [587, 380] on div "7 138.5 Fr." at bounding box center [583, 363] width 42 height 42
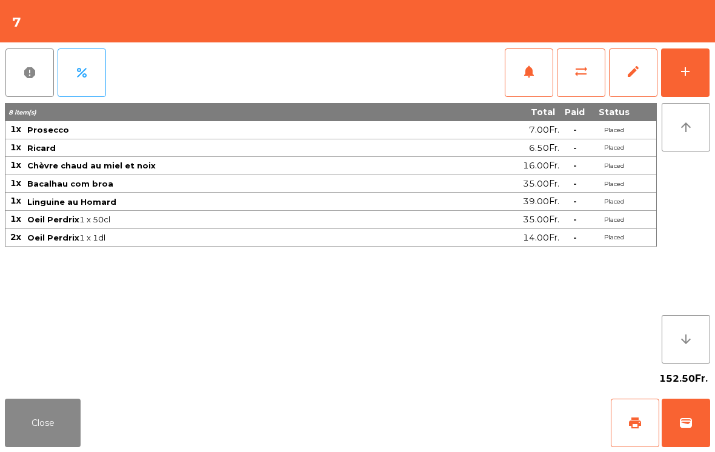
click at [692, 63] on button "add" at bounding box center [685, 72] width 48 height 48
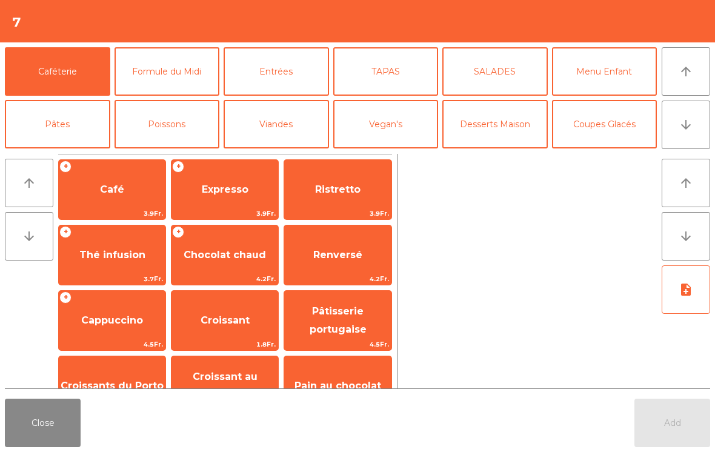
click at [496, 73] on button "SALADES" at bounding box center [494, 71] width 105 height 48
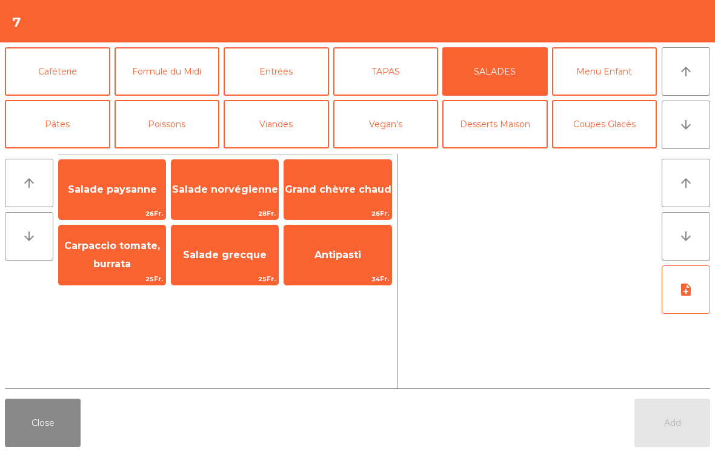
click at [505, 128] on button "Desserts Maison" at bounding box center [494, 124] width 105 height 48
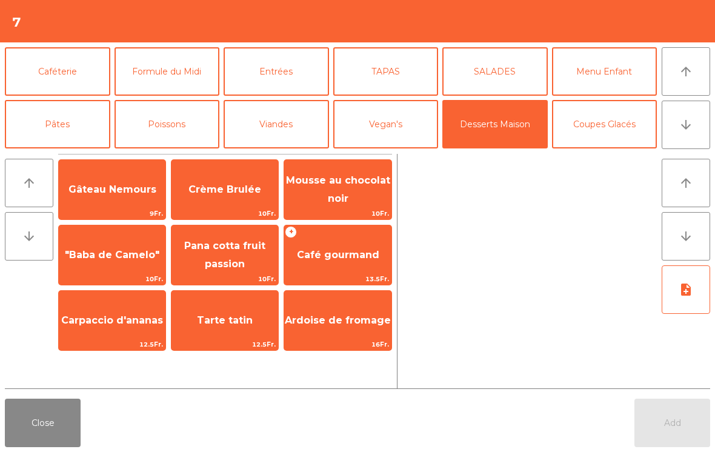
click at [252, 324] on span "Tarte tatin" at bounding box center [224, 320] width 107 height 33
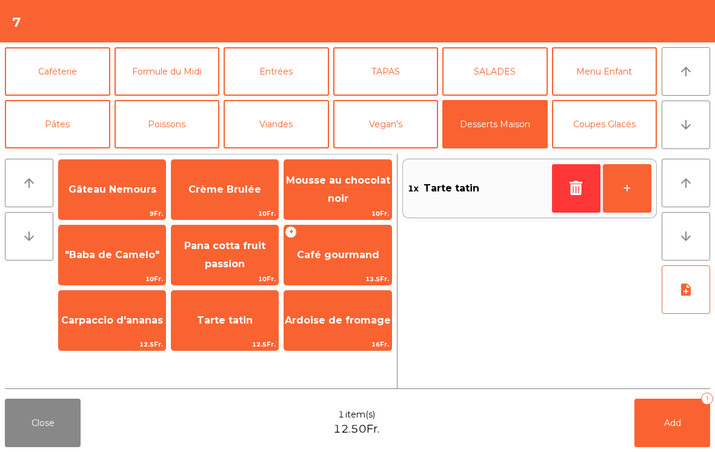
click at [239, 324] on span "Tarte tatin" at bounding box center [225, 320] width 56 height 12
click at [583, 184] on button "-" at bounding box center [576, 188] width 48 height 48
click at [662, 444] on button "Add 1" at bounding box center [672, 423] width 76 height 48
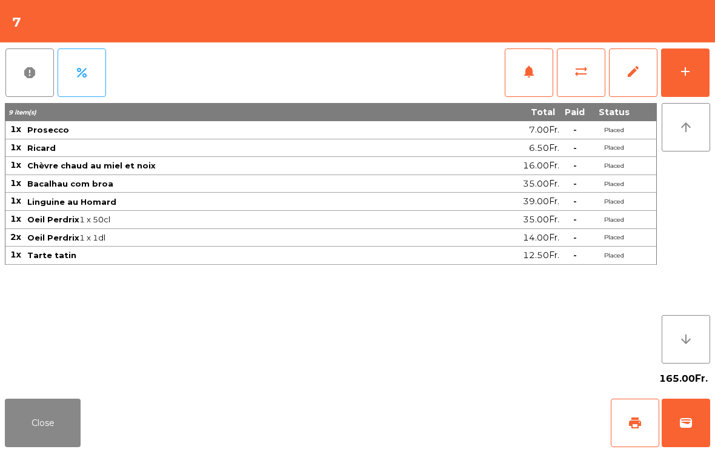
click at [40, 425] on button "Close" at bounding box center [43, 423] width 76 height 48
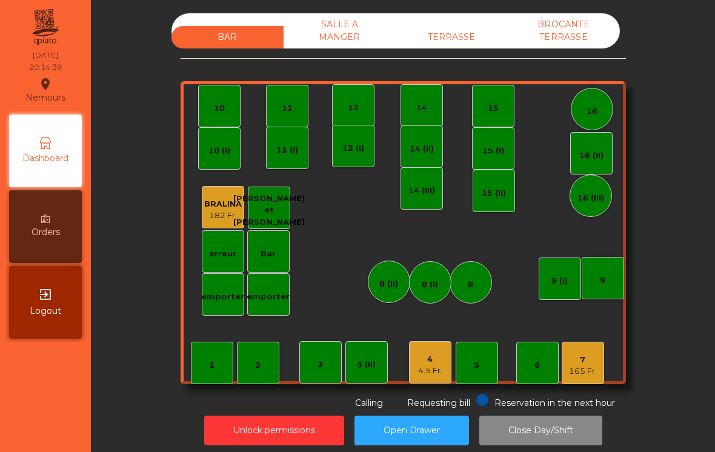
click at [419, 373] on div "4.5 Fr." at bounding box center [430, 371] width 24 height 12
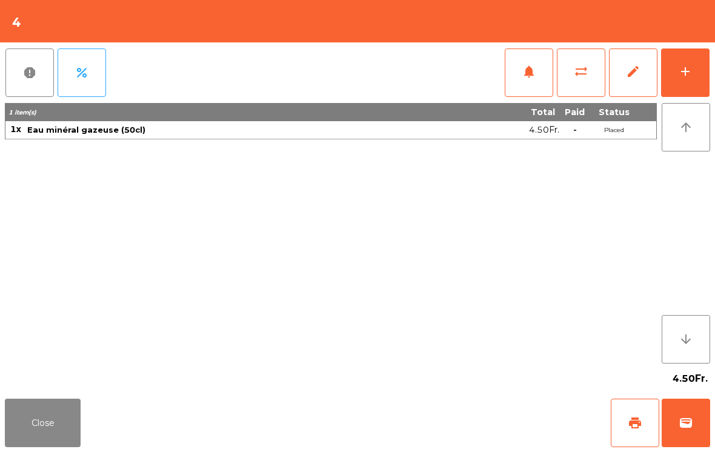
click at [701, 86] on button "add" at bounding box center [685, 72] width 48 height 48
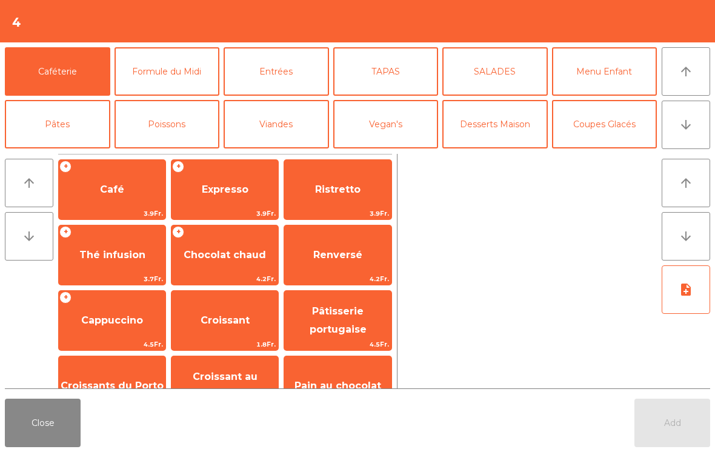
click at [166, 127] on button "Poissons" at bounding box center [167, 124] width 105 height 48
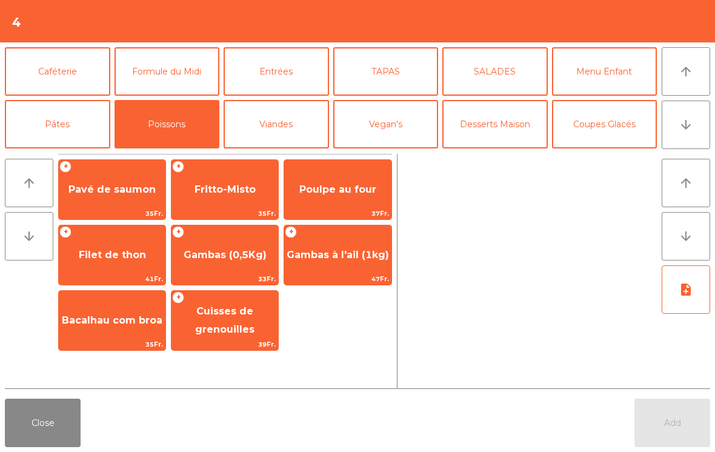
click at [117, 198] on span "Pavé de saumon" at bounding box center [112, 189] width 107 height 33
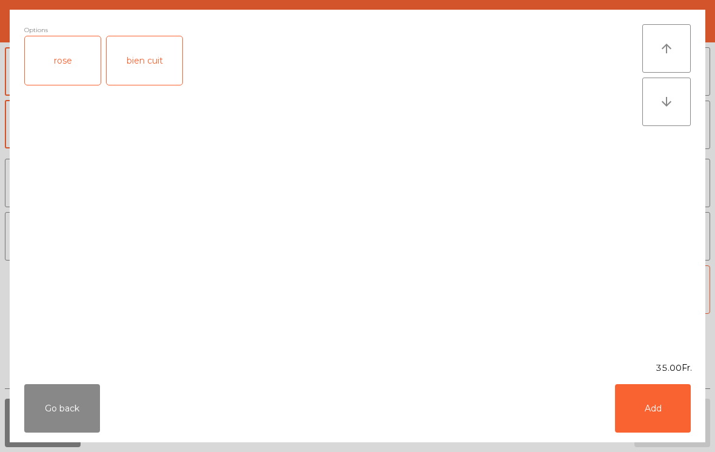
click at [60, 62] on div "rose" at bounding box center [63, 60] width 76 height 48
click at [652, 442] on div "Go back Add" at bounding box center [358, 408] width 696 height 68
click at [630, 416] on button "Add" at bounding box center [653, 408] width 76 height 48
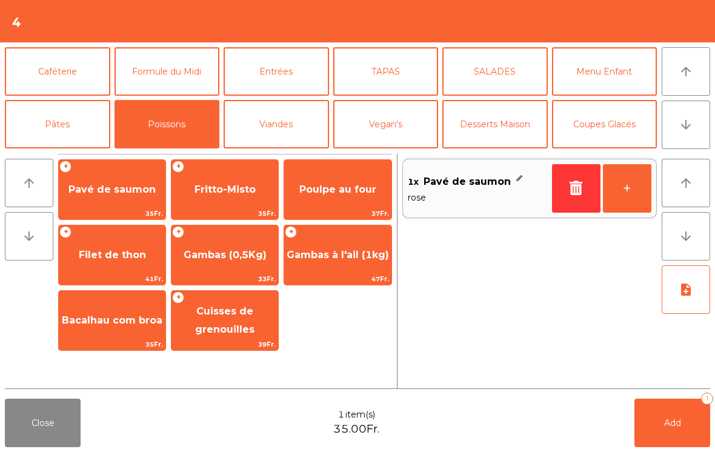
click at [73, 133] on button "Pâtes" at bounding box center [57, 124] width 105 height 48
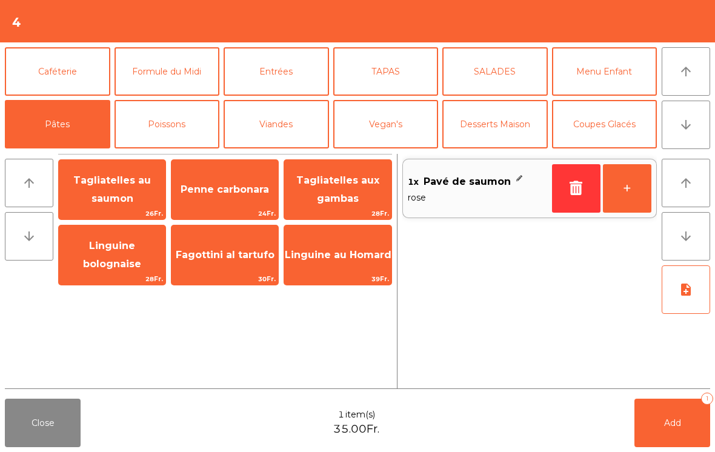
click at [228, 276] on span "30Fr." at bounding box center [224, 279] width 107 height 12
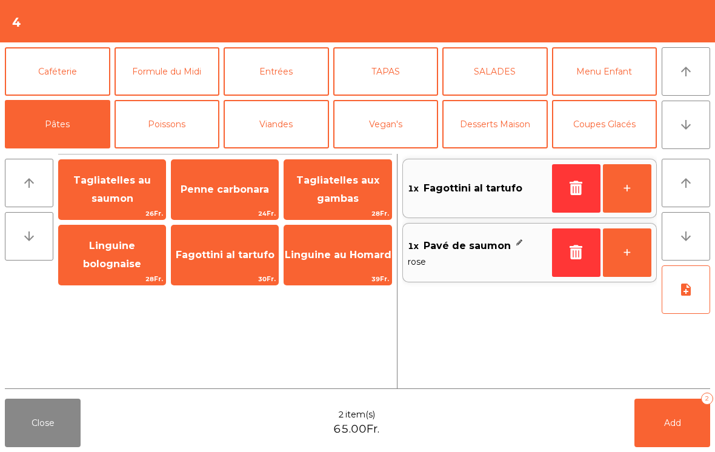
click at [646, 446] on button "Add 2" at bounding box center [672, 423] width 76 height 48
